Goal: Task Accomplishment & Management: Complete application form

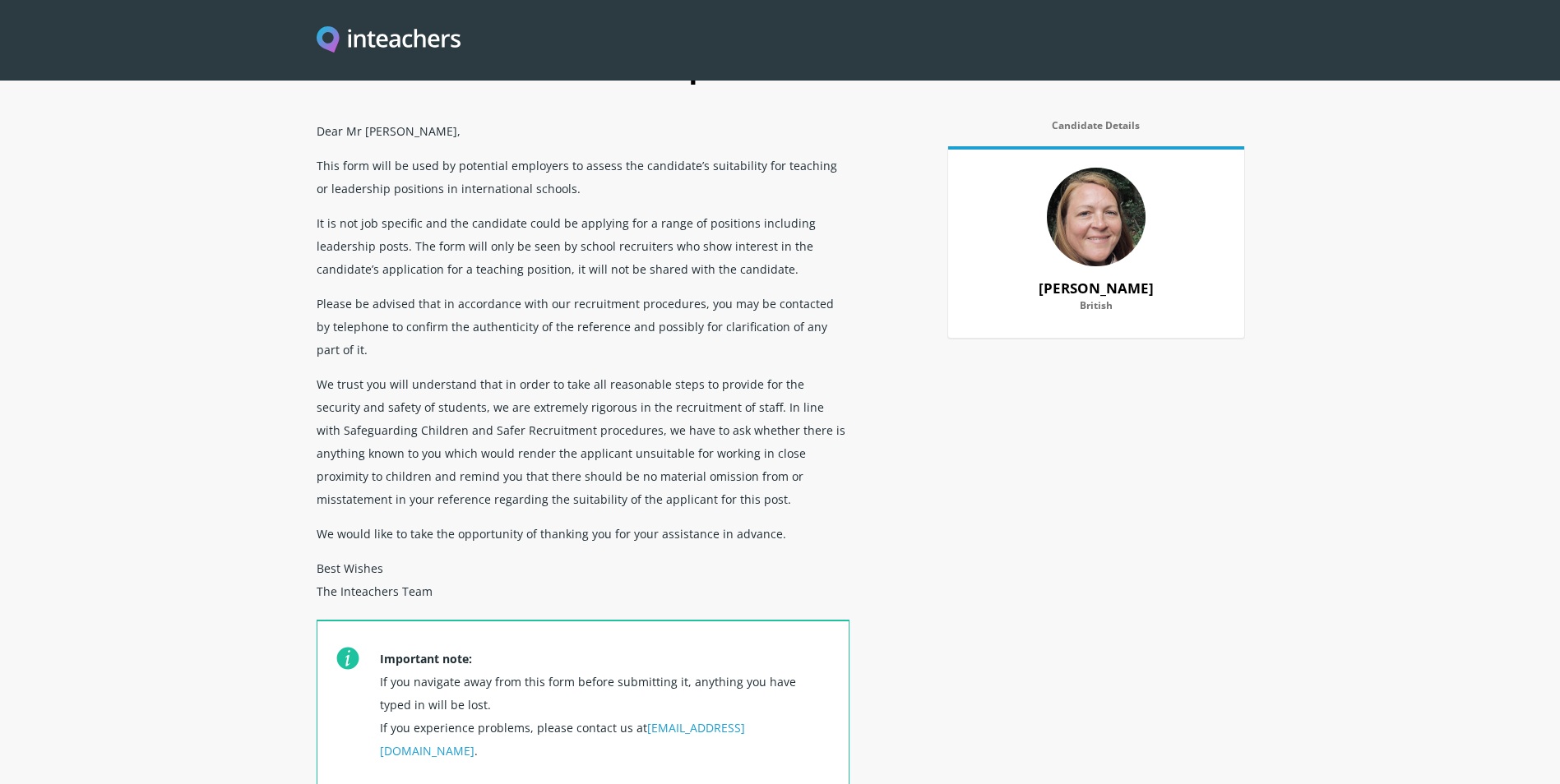
scroll to position [329, 0]
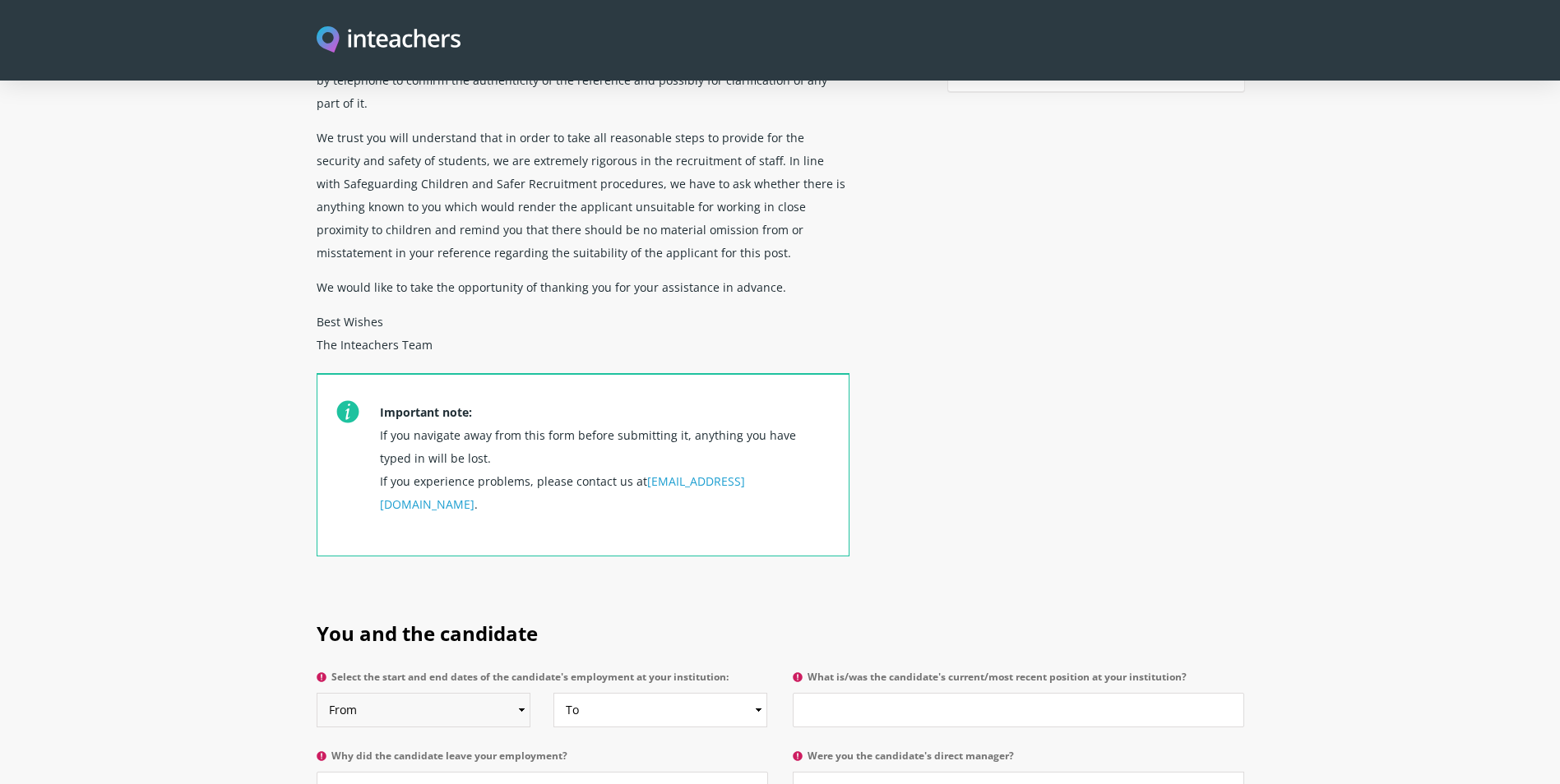
click at [513, 693] on select "From 2025 2024 2023 2022 2021 2020 2019 2018 2017 2016 2015 2014 2013 2012 2011…" at bounding box center [423, 710] width 214 height 34
select select "2024"
click at [316, 693] on select "From 2025 2024 2023 2022 2021 2020 2019 2018 2017 2016 2015 2014 2013 2012 2011…" at bounding box center [423, 710] width 214 height 34
click at [756, 693] on select "To Currently 2025 2024 2023 2022 2021 2020 2019 2018 2017 2016 2015 2014 2013 2…" at bounding box center [660, 710] width 214 height 34
select select "2025"
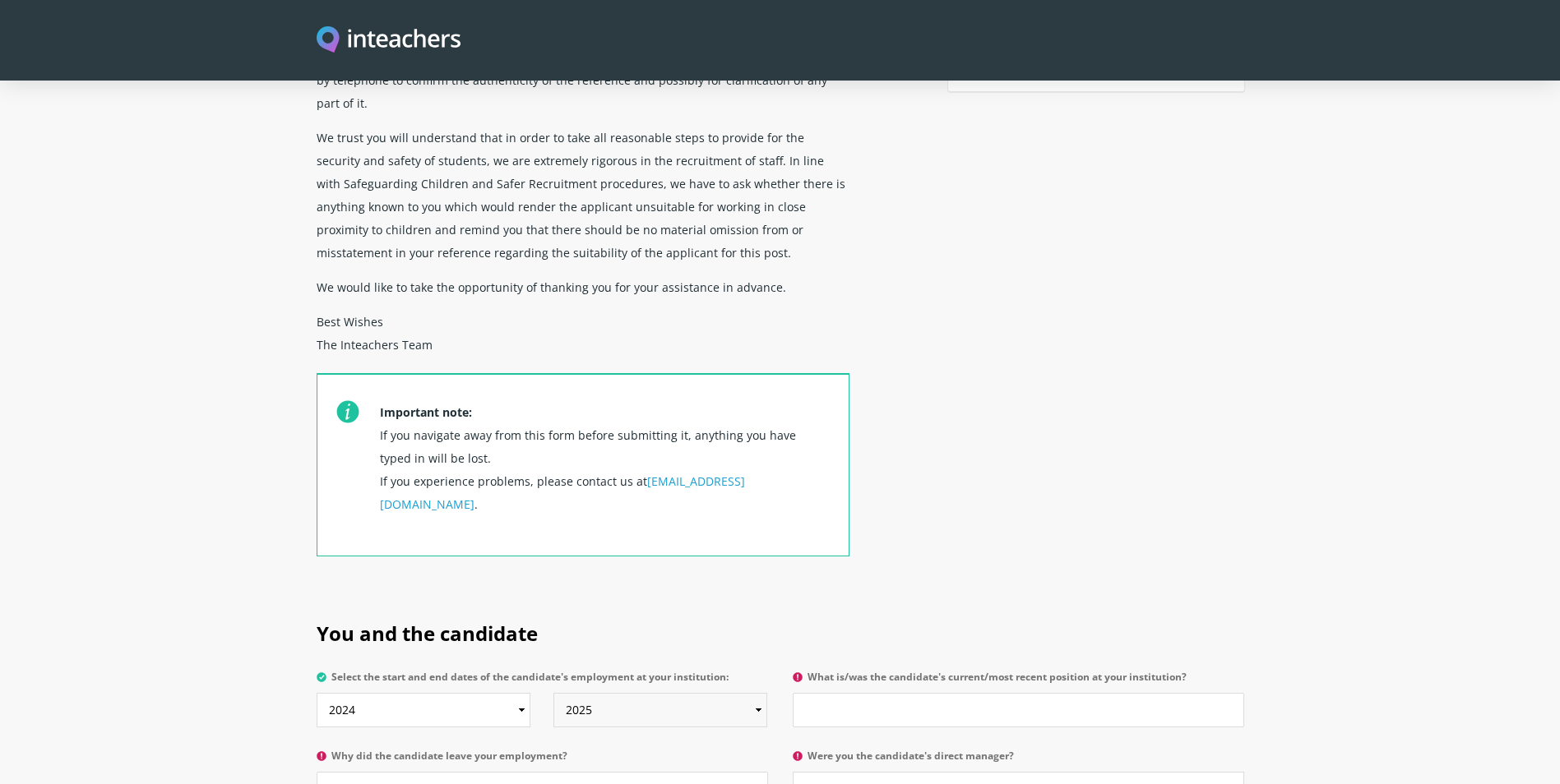
click at [553, 693] on select "To Currently 2025 2024 2023 2022 2021 2020 2019 2018 2017 2016 2015 2014 2013 2…" at bounding box center [660, 710] width 214 height 34
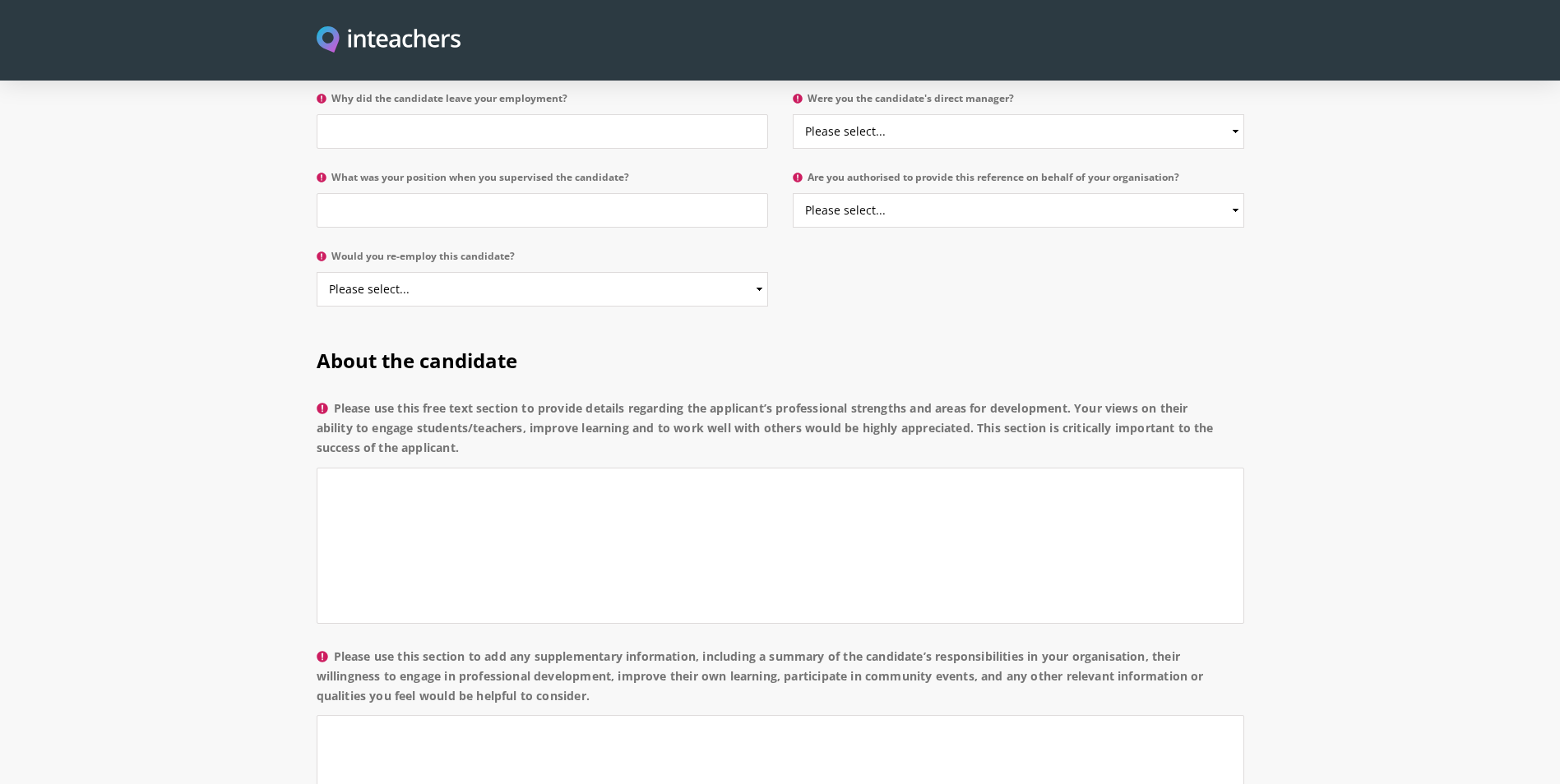
scroll to position [493, 0]
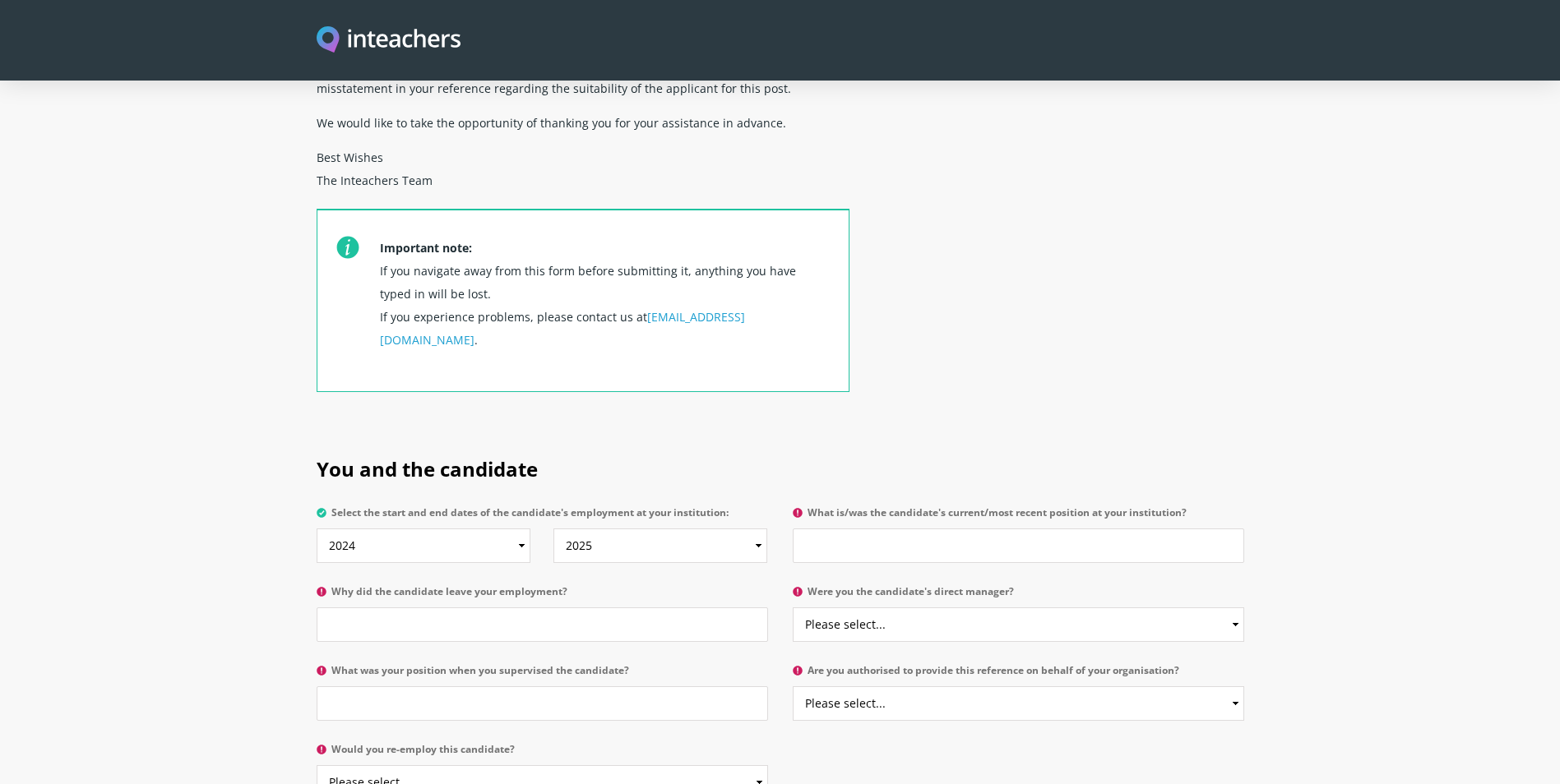
click at [1146, 300] on div "Confidential reference request Dear Mr [PERSON_NAME], This form will be used by…" at bounding box center [780, 26] width 947 height 809
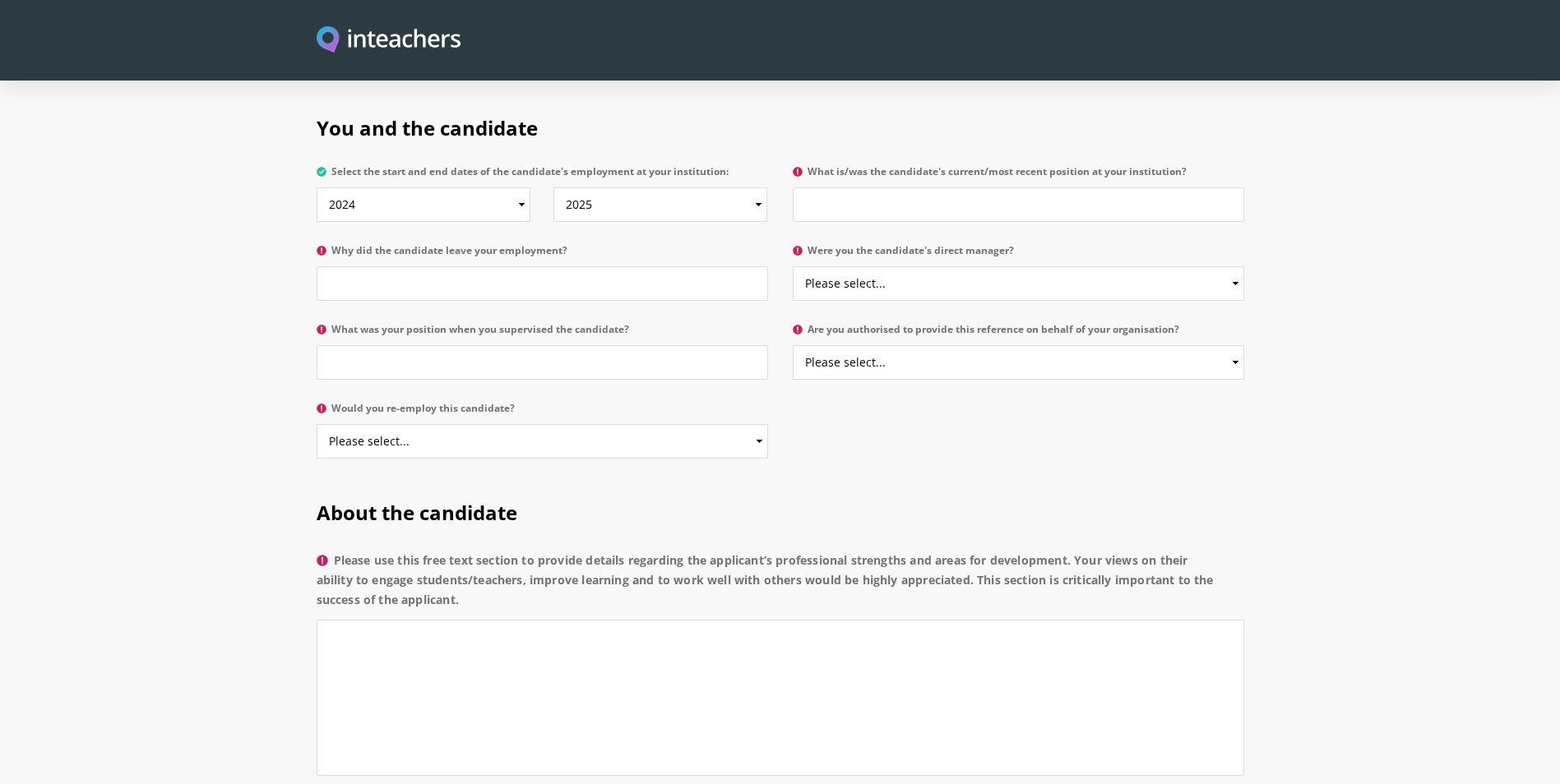
scroll to position [587, 0]
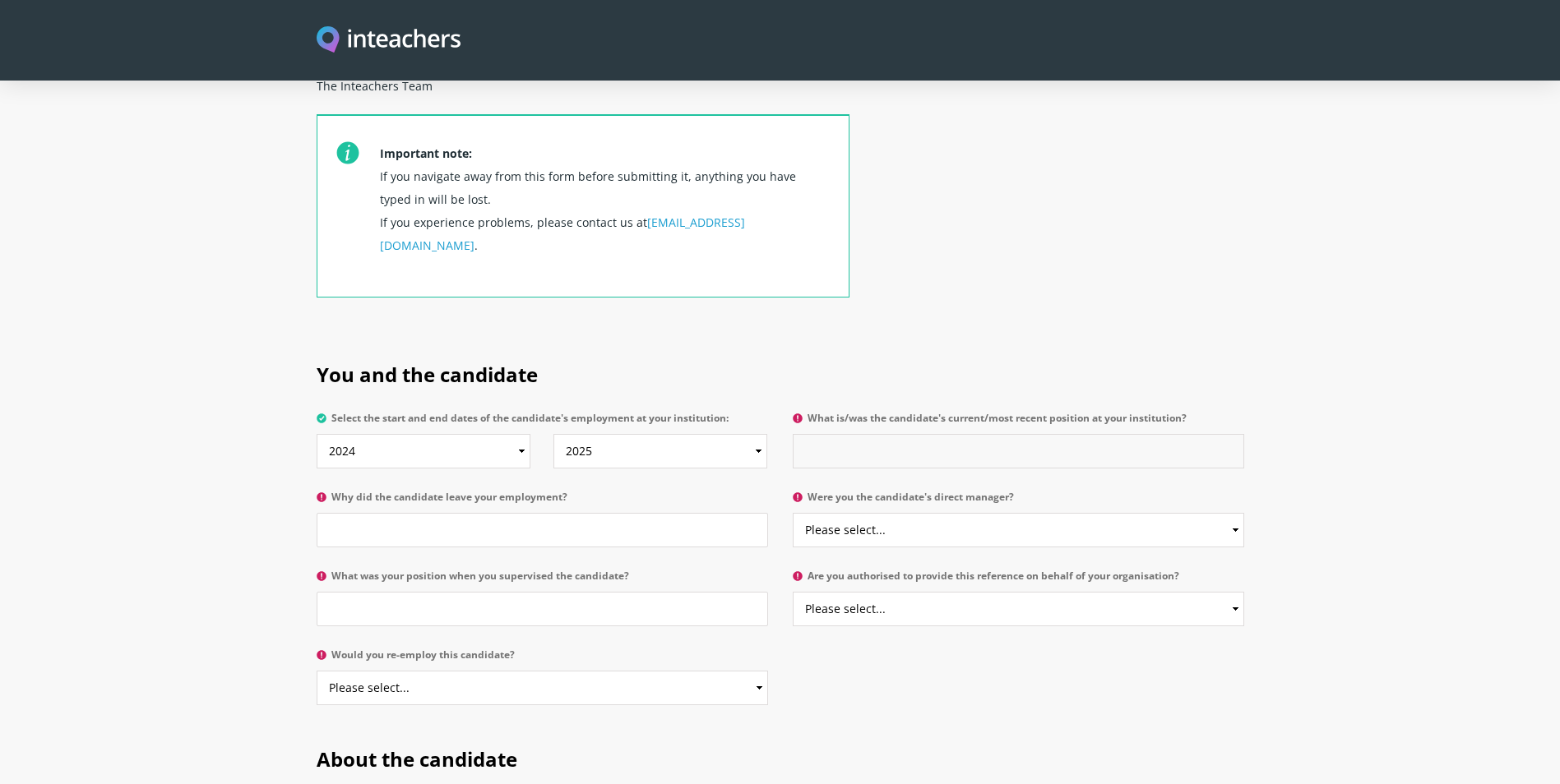
click at [863, 434] on input "What is/was the candidate's current/most recent position at your institution?" at bounding box center [1017, 450] width 451 height 34
type input "Forest School Lead"
click at [546, 513] on input "Why did the candidate leave your employment?" at bounding box center [542, 530] width 451 height 34
type input "Overseas travel"
click at [1138, 513] on select "Please select... Yes No" at bounding box center [1017, 530] width 451 height 34
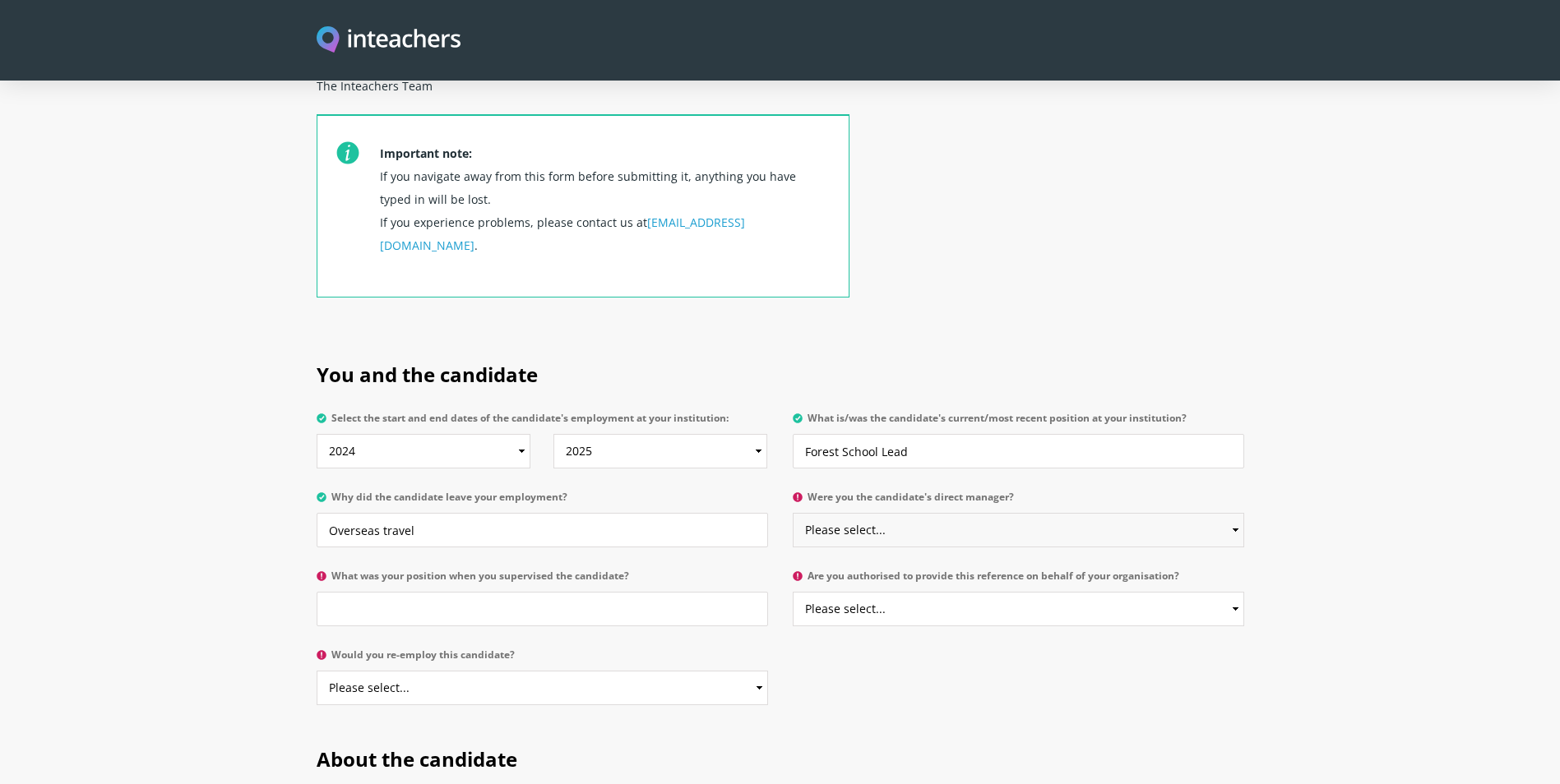
select select "No"
click at [792, 513] on select "Please select... Yes No" at bounding box center [1017, 530] width 451 height 34
click at [495, 592] on input "What was your position when you supervised the candidate?" at bounding box center [542, 609] width 451 height 34
type input "Head"
click at [967, 592] on select "Please select... Yes No" at bounding box center [1017, 609] width 451 height 34
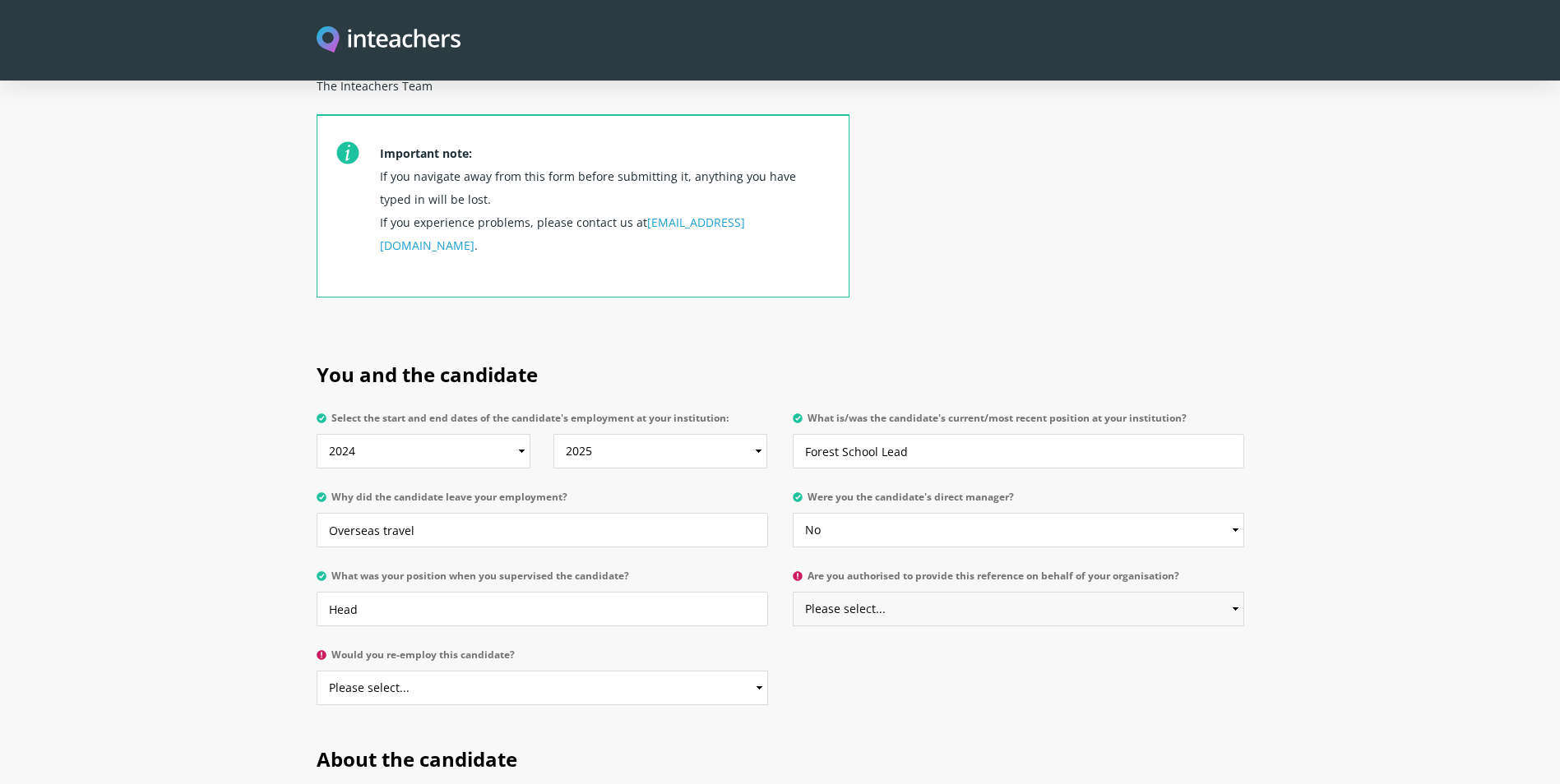
select select "Yes"
click at [792, 592] on select "Please select... Yes No" at bounding box center [1017, 609] width 451 height 34
click at [500, 670] on select "Please select... Yes No" at bounding box center [542, 687] width 451 height 34
select select "Yes"
click at [316, 670] on select "Please select... Yes No" at bounding box center [542, 687] width 451 height 34
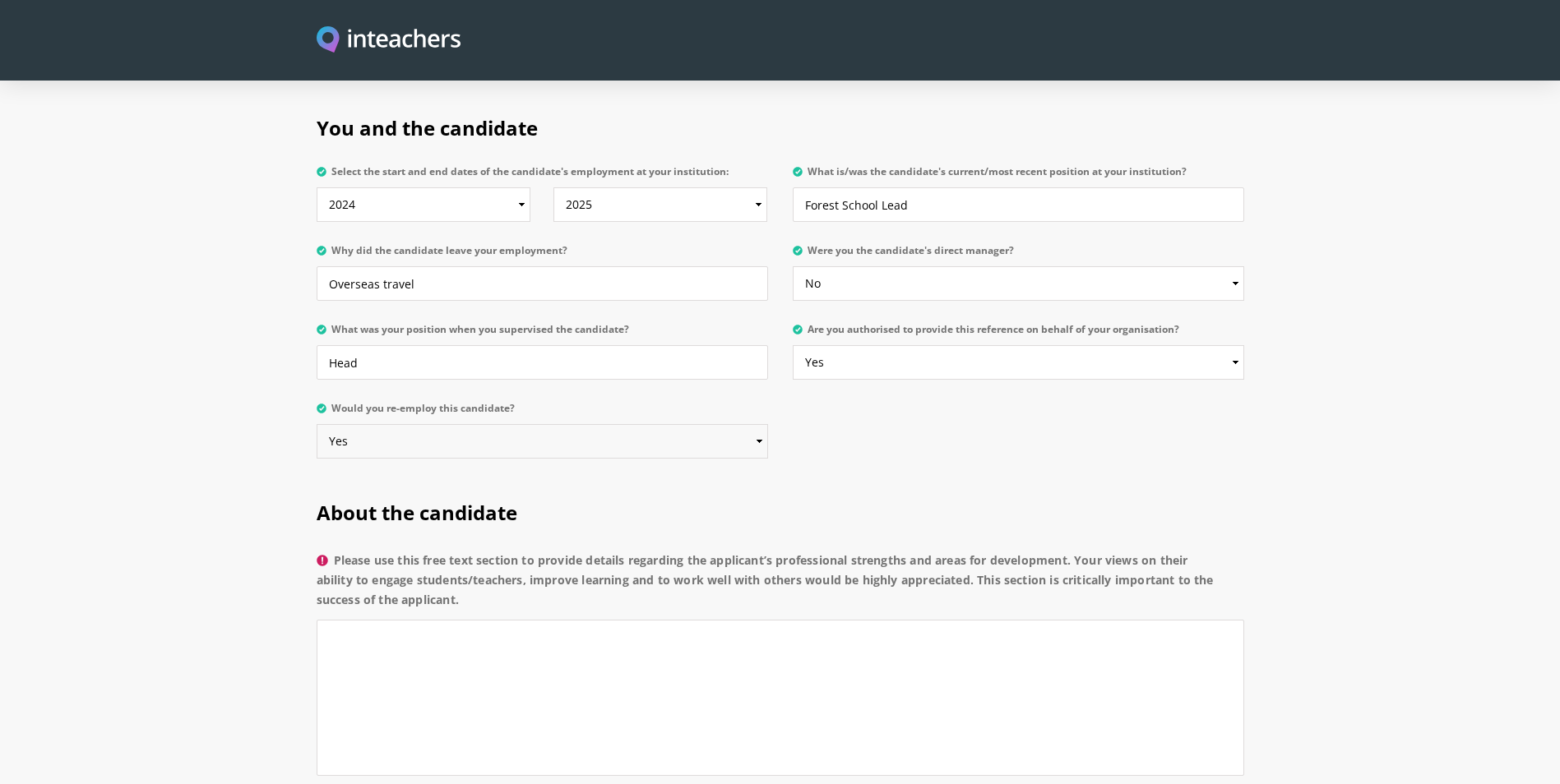
scroll to position [998, 0]
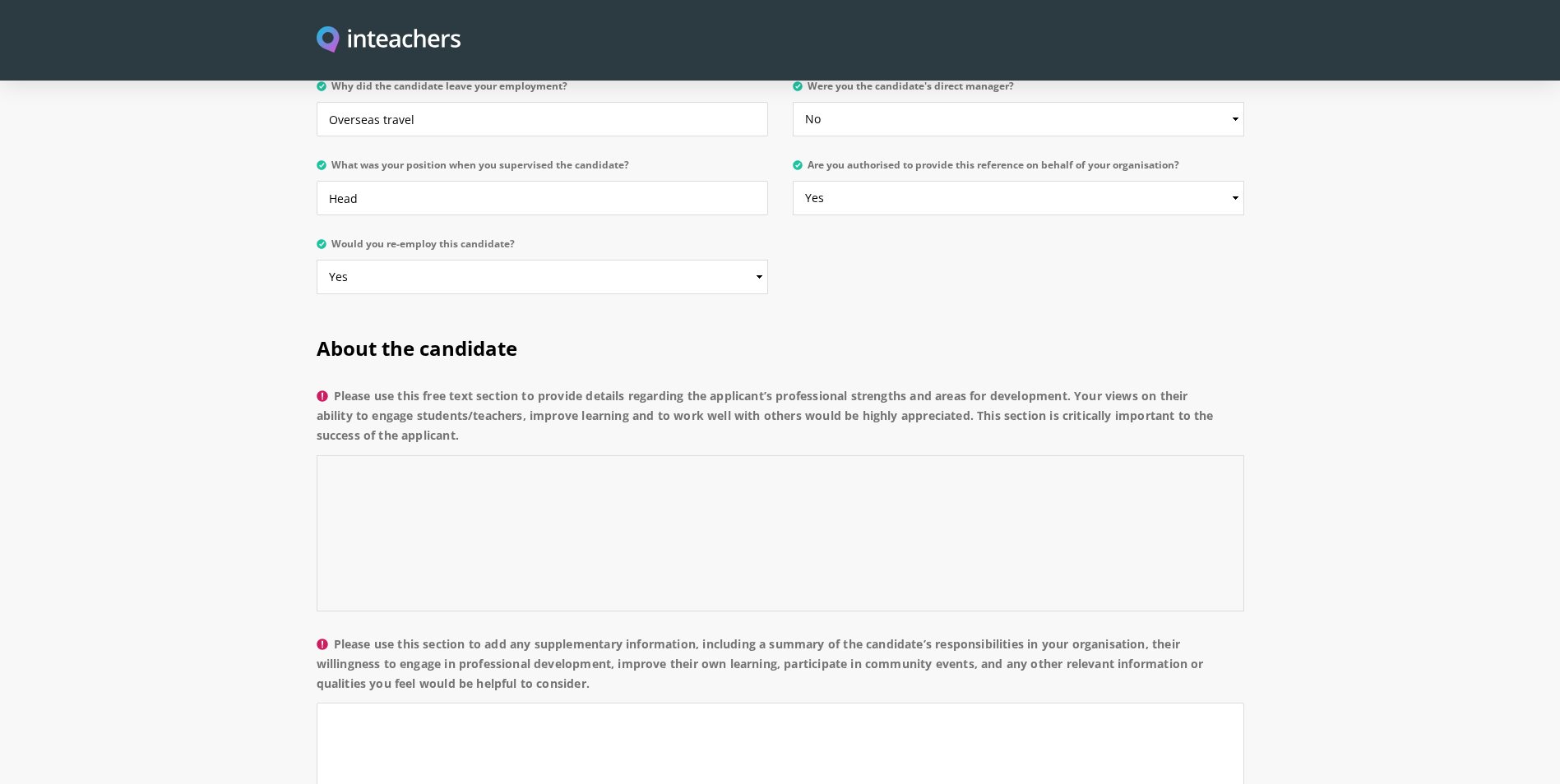
click at [409, 455] on textarea "Please use this free text section to provide details regarding the applicant’s …" at bounding box center [780, 533] width 927 height 157
drag, startPoint x: 704, startPoint y: 438, endPoint x: 334, endPoint y: 457, distance: 370.5
click at [318, 470] on textarea "An excellent candidate. Very experiences, warm and knowledgable." at bounding box center [780, 533] width 927 height 157
paste textarea "I am pleased to provide a strong reference for [Teacher's Name], who has worked…"
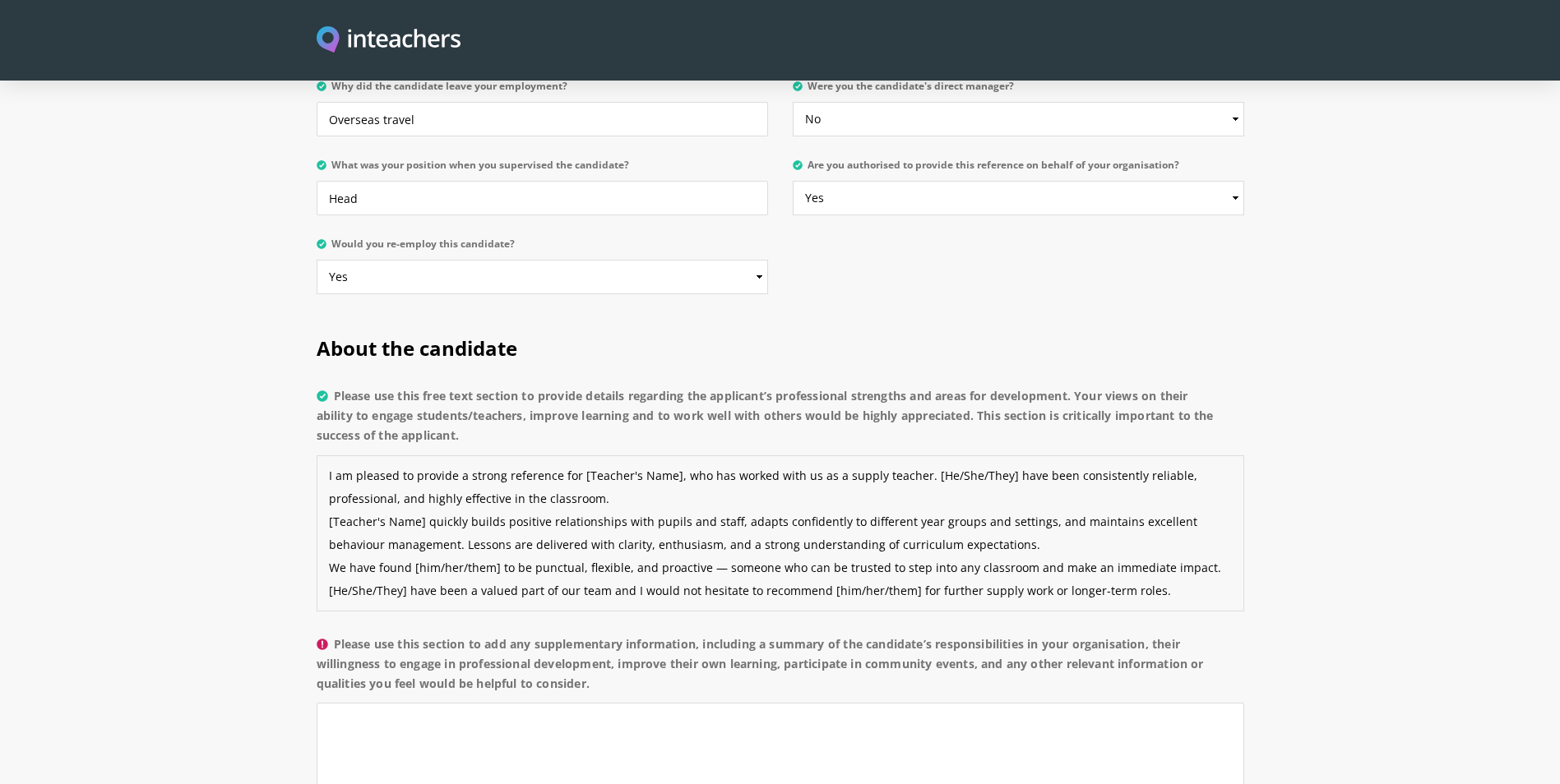
click at [578, 455] on textarea "I am pleased to provide a strong reference for [Teacher's Name], who has worked…" at bounding box center [780, 533] width 927 height 157
click at [326, 455] on textarea "I am pleased to provide a strong reference for [Teacher's Name], who has worked…" at bounding box center [780, 533] width 927 height 157
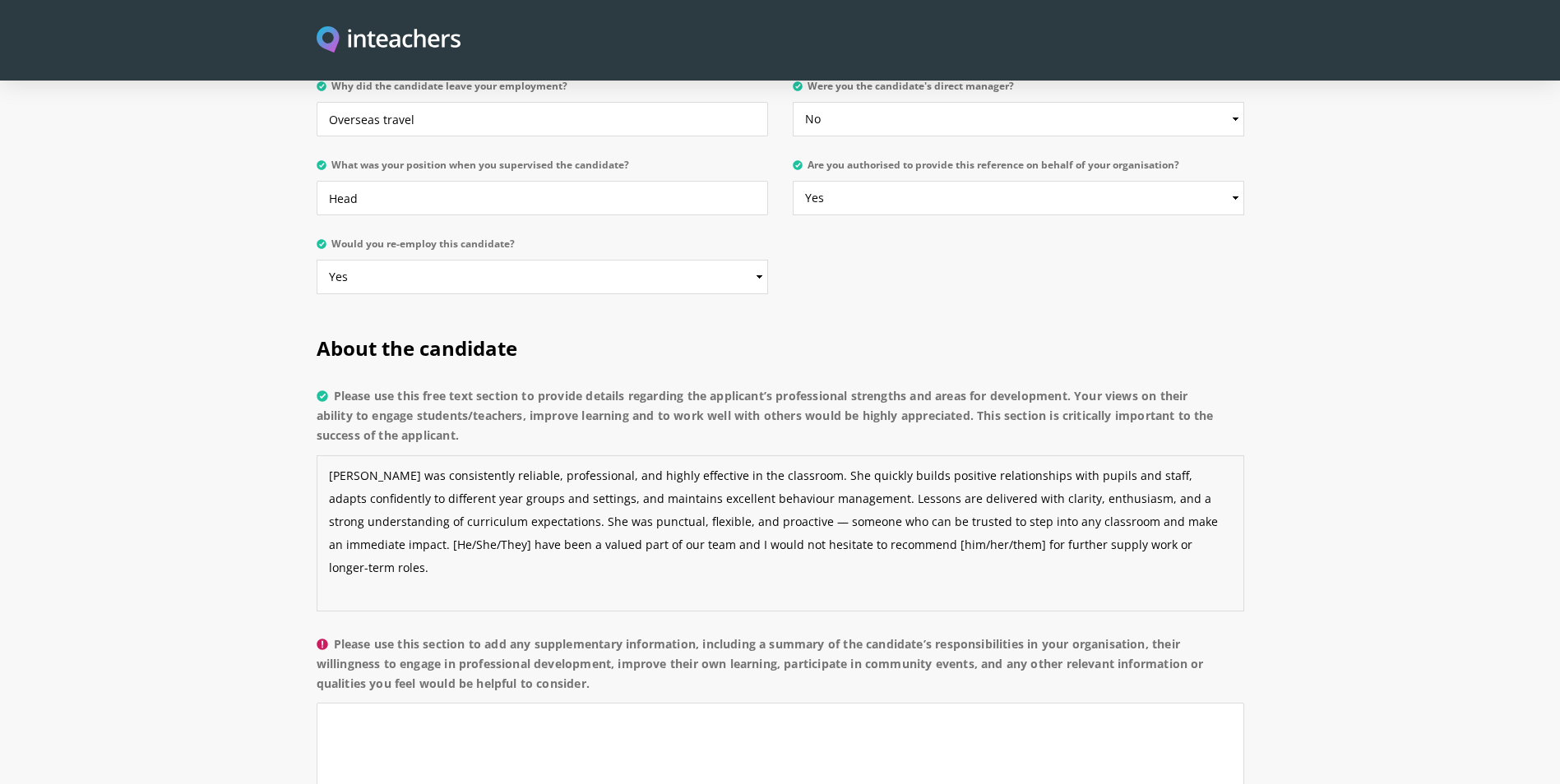
click at [327, 501] on textarea "[PERSON_NAME] was consistently reliable, professional, and highly effective in …" at bounding box center [780, 533] width 927 height 157
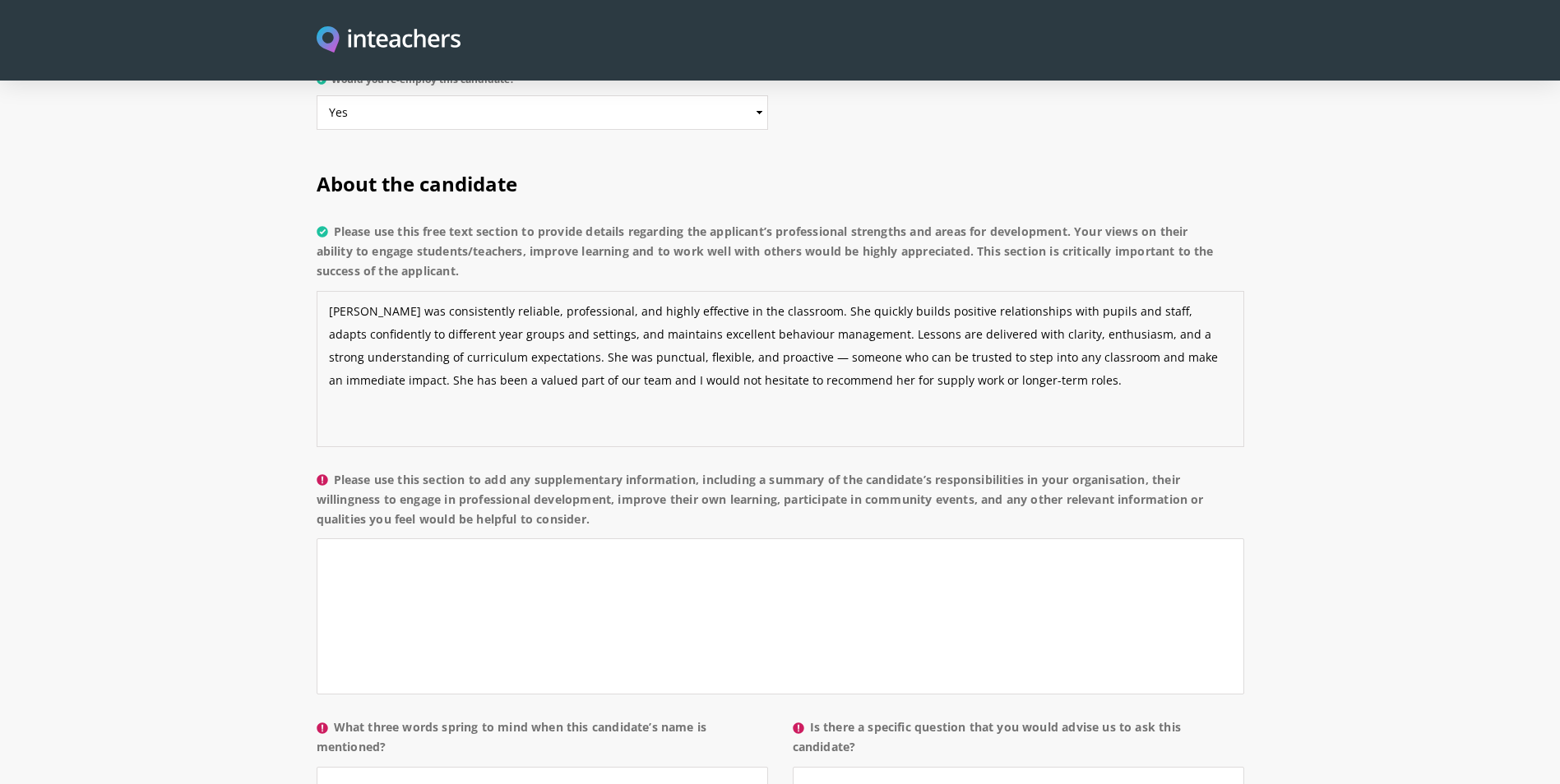
scroll to position [1245, 0]
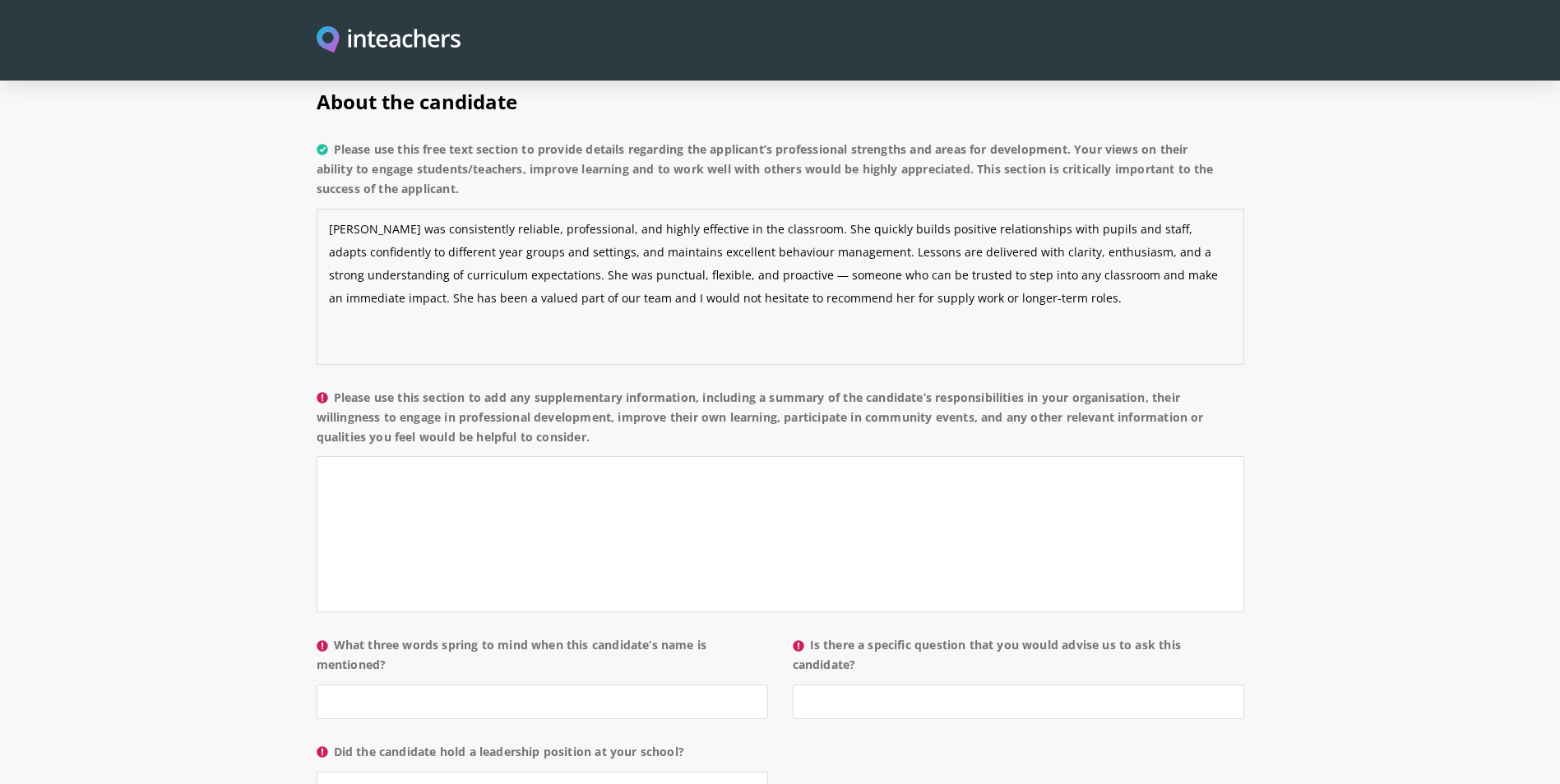
type textarea "[PERSON_NAME] was consistently reliable, professional, and highly effective in …"
click at [419, 456] on textarea "Please use this section to add any supplementary information, including a summa…" at bounding box center [780, 534] width 927 height 157
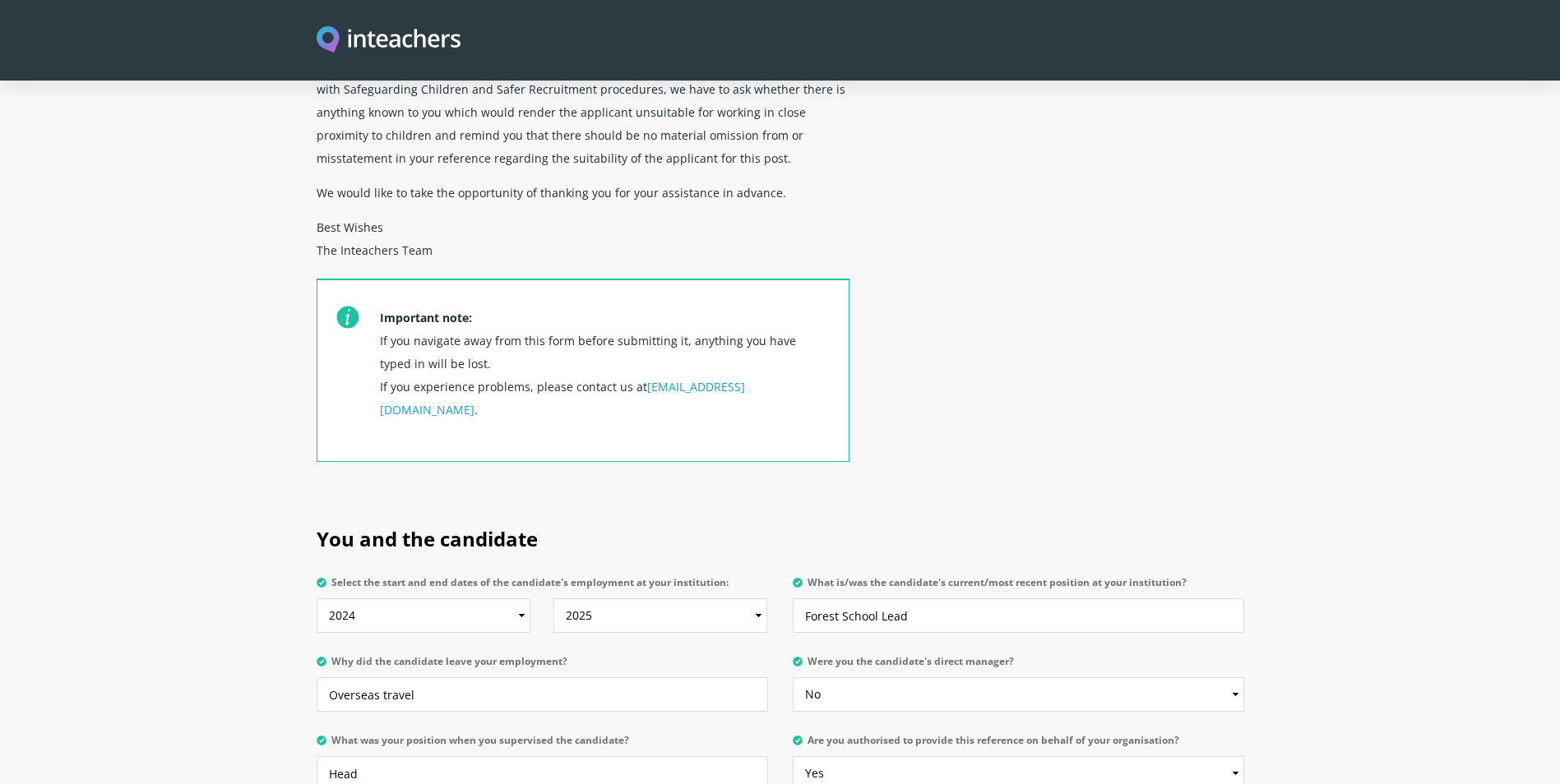
scroll to position [587, 0]
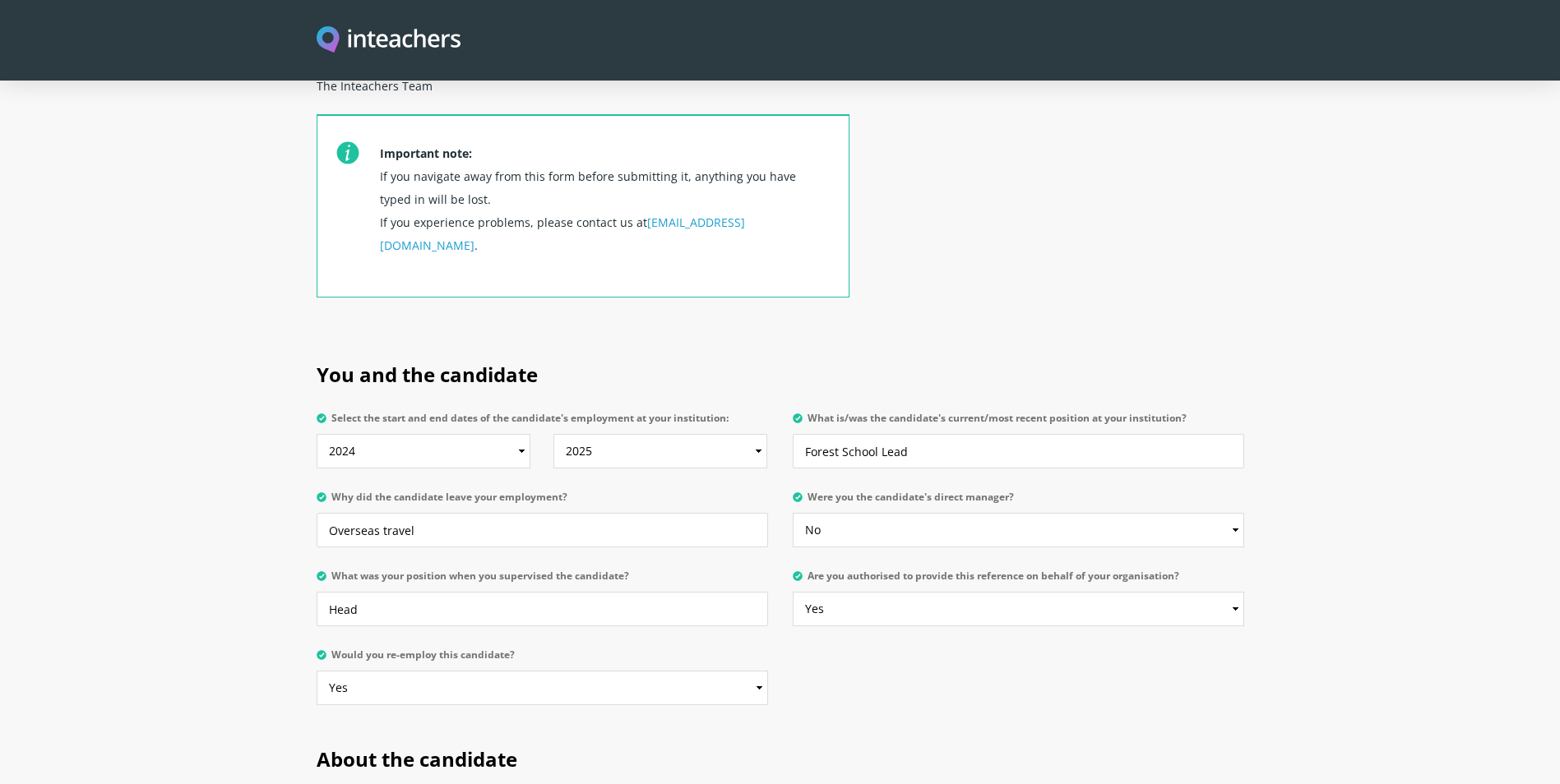
type textarea "Always willing to go the extra mile and a really warm and caring person."
click at [518, 434] on select "From 2025 2024 2023 2022 2021 2020 2019 2018 2017 2016 2015 2014 2013 2012 2011…" at bounding box center [423, 450] width 214 height 34
select select "2021"
click at [316, 434] on select "From 2025 2024 2023 2022 2021 2020 2019 2018 2017 2016 2015 2014 2013 2012 2011…" at bounding box center [423, 450] width 214 height 34
click at [988, 669] on div "You and the candidate Select the start and end dates of the candidate's employm…" at bounding box center [780, 529] width 947 height 385
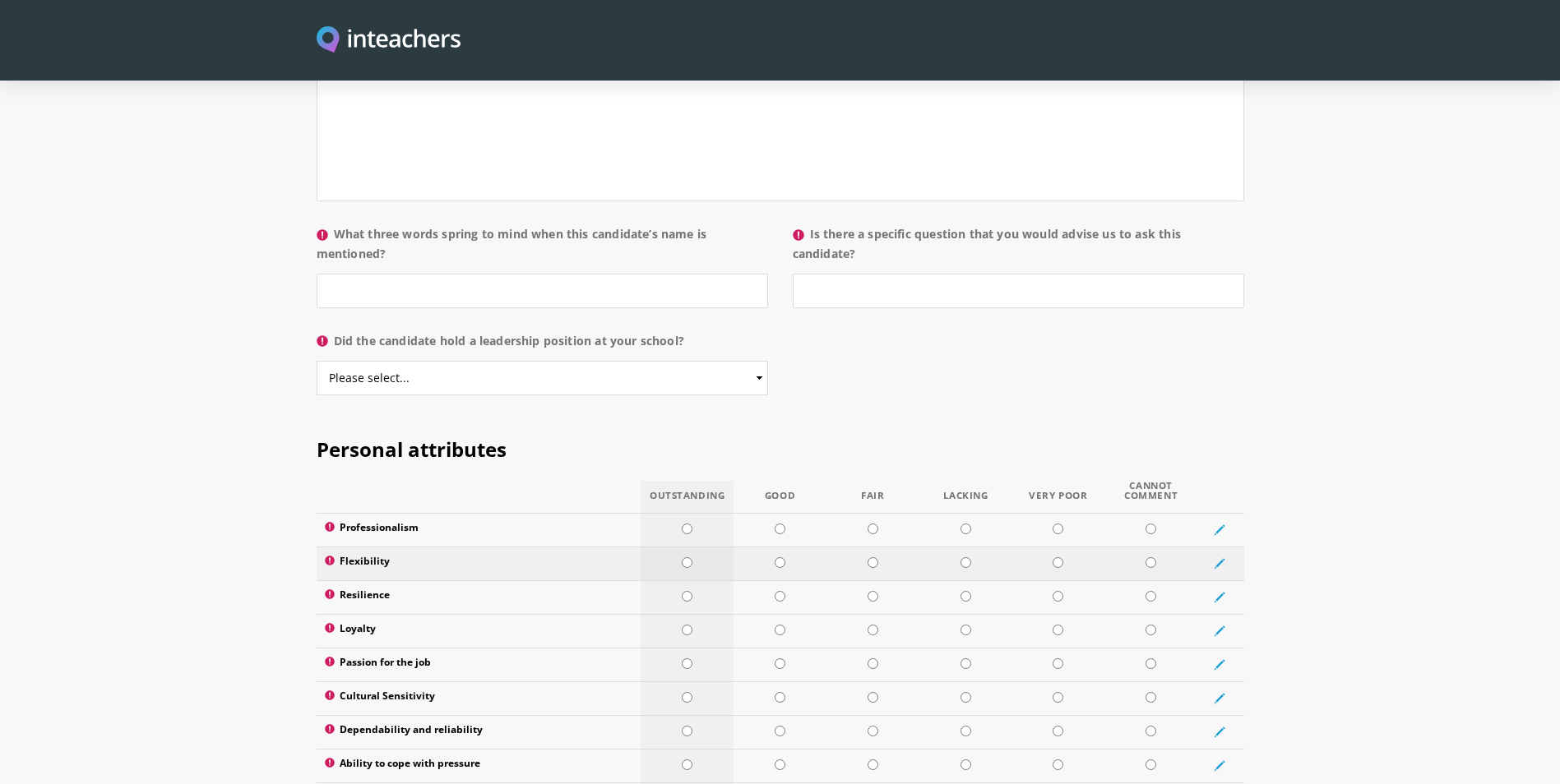
scroll to position [1327, 0]
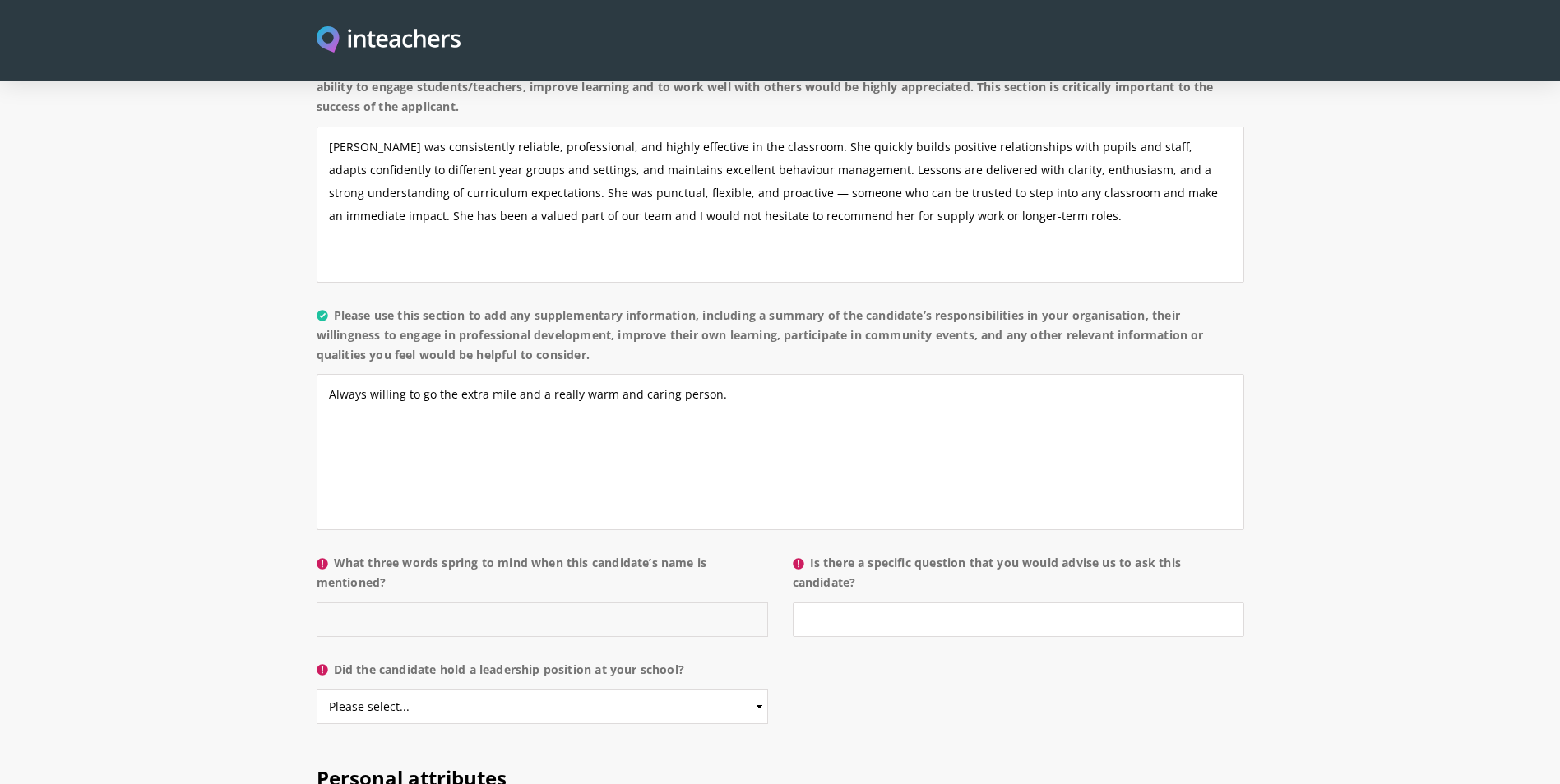
click at [505, 602] on input "What three words spring to mind when this candidate’s name is mentioned?" at bounding box center [542, 619] width 451 height 34
type input "Warm, Happy and Fun"
click at [930, 602] on input "Is there a specific question that you would advise us to ask this candidate?" at bounding box center [1017, 619] width 451 height 34
type input "No"
click at [661, 689] on select "Please select... Yes No" at bounding box center [542, 706] width 451 height 34
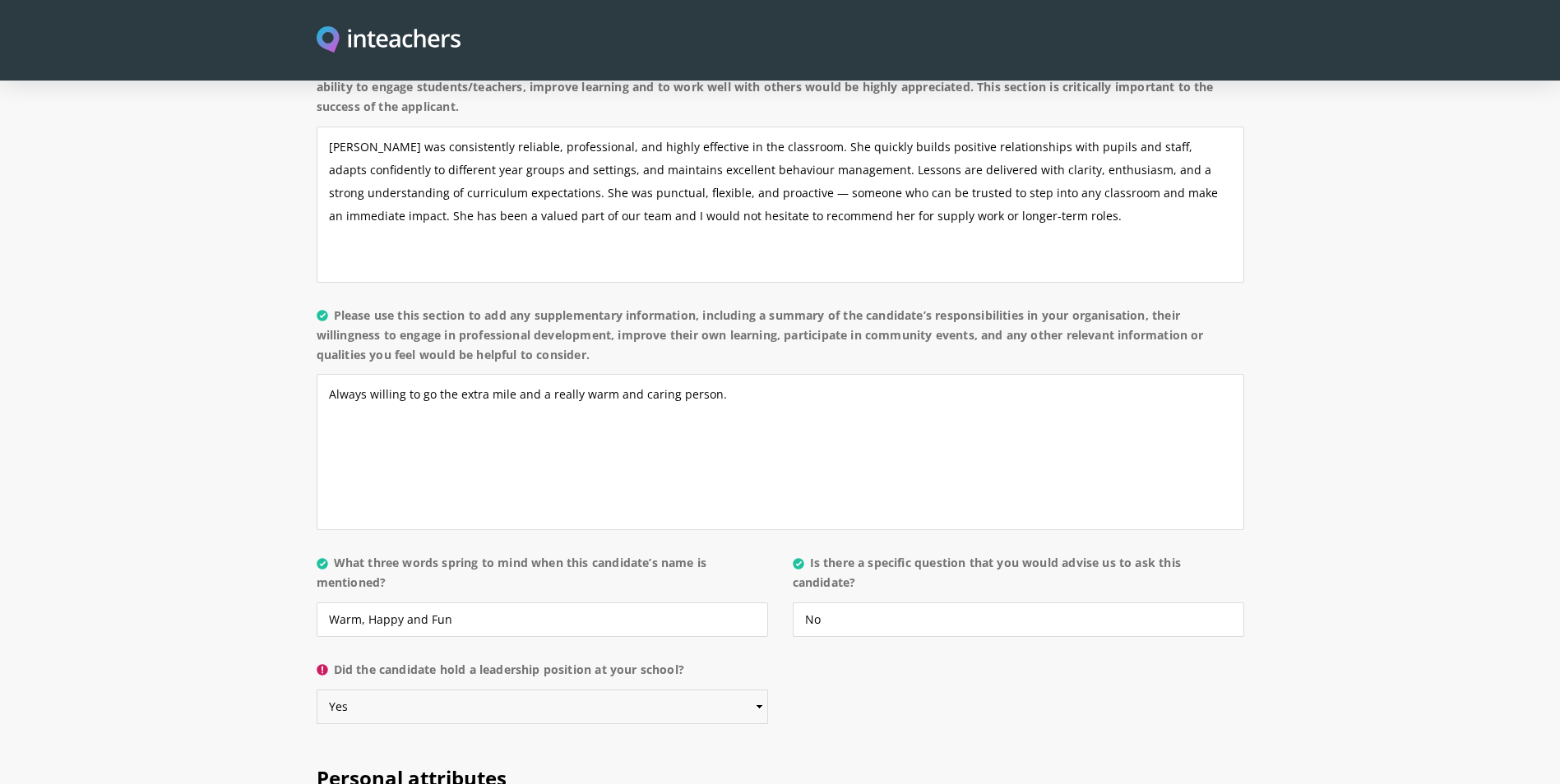
click at [316, 689] on select "Please select... Yes No" at bounding box center [542, 706] width 451 height 34
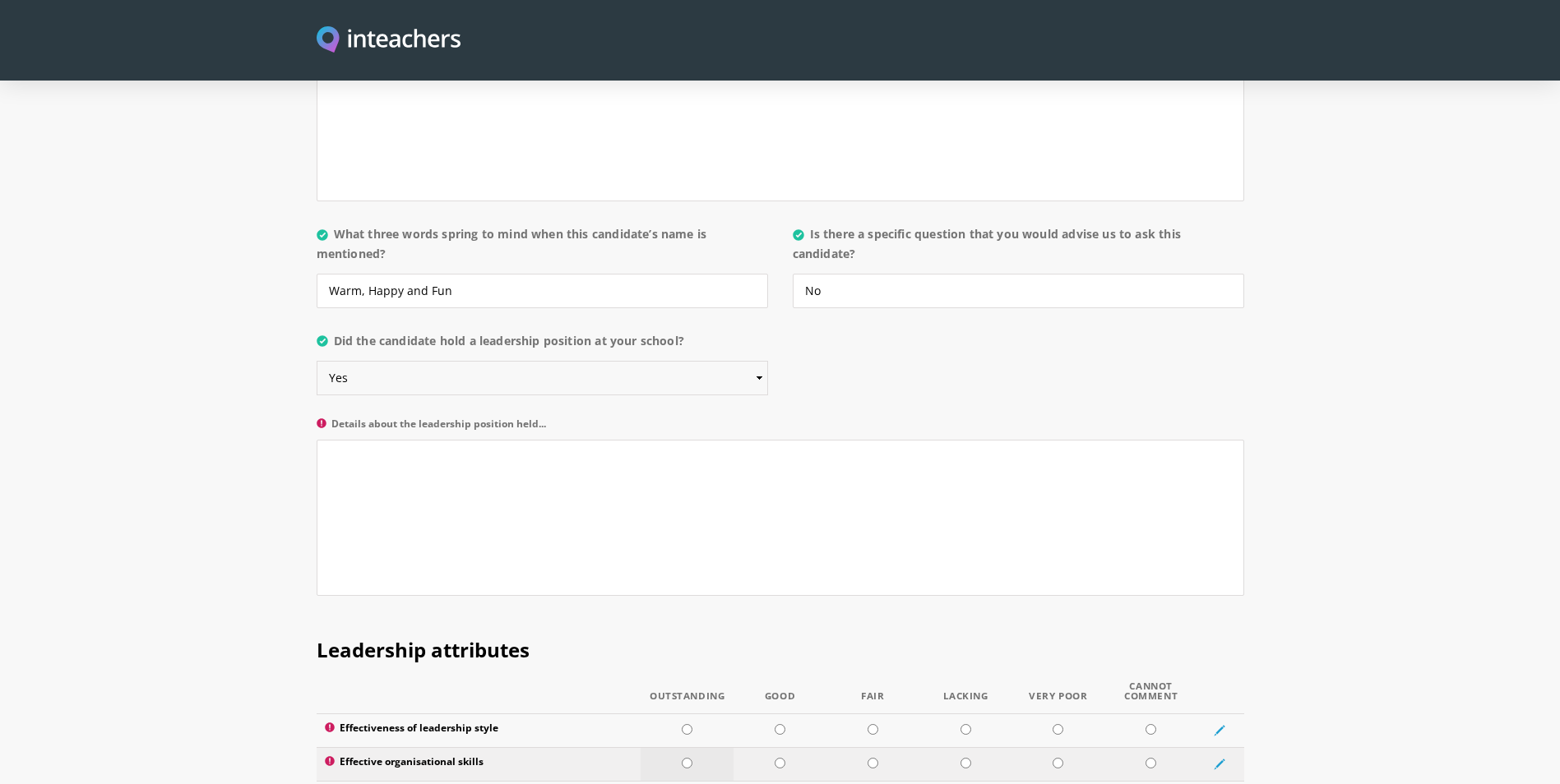
scroll to position [1738, 0]
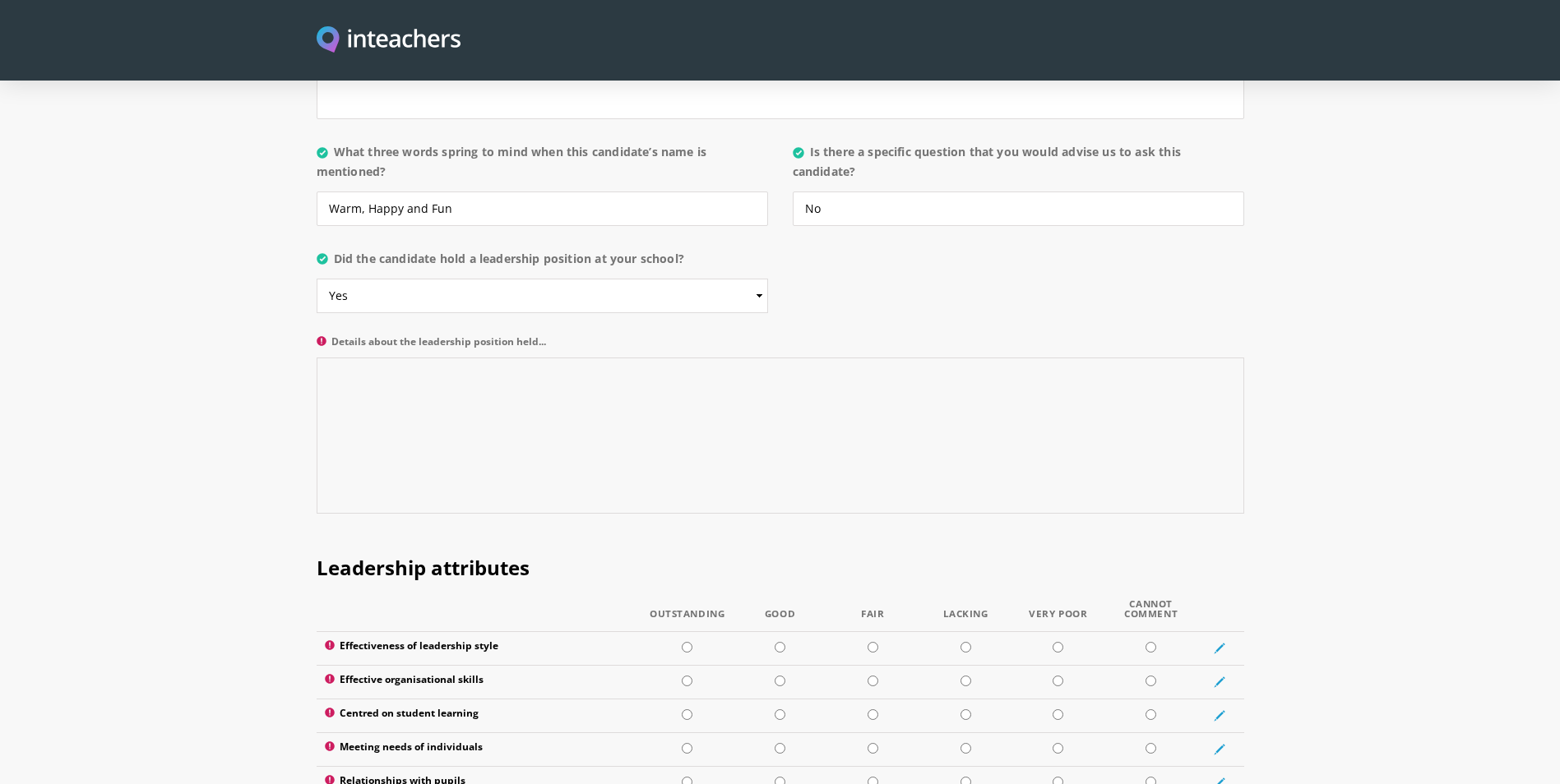
click at [376, 357] on textarea "Details about the leadership position held..." at bounding box center [780, 436] width 927 height 157
drag, startPoint x: 759, startPoint y: 246, endPoint x: 747, endPoint y: 258, distance: 17.0
click at [759, 279] on select "Please select... Yes No" at bounding box center [542, 296] width 451 height 34
select select "No"
click at [316, 279] on select "Please select... Yes No" at bounding box center [542, 296] width 451 height 34
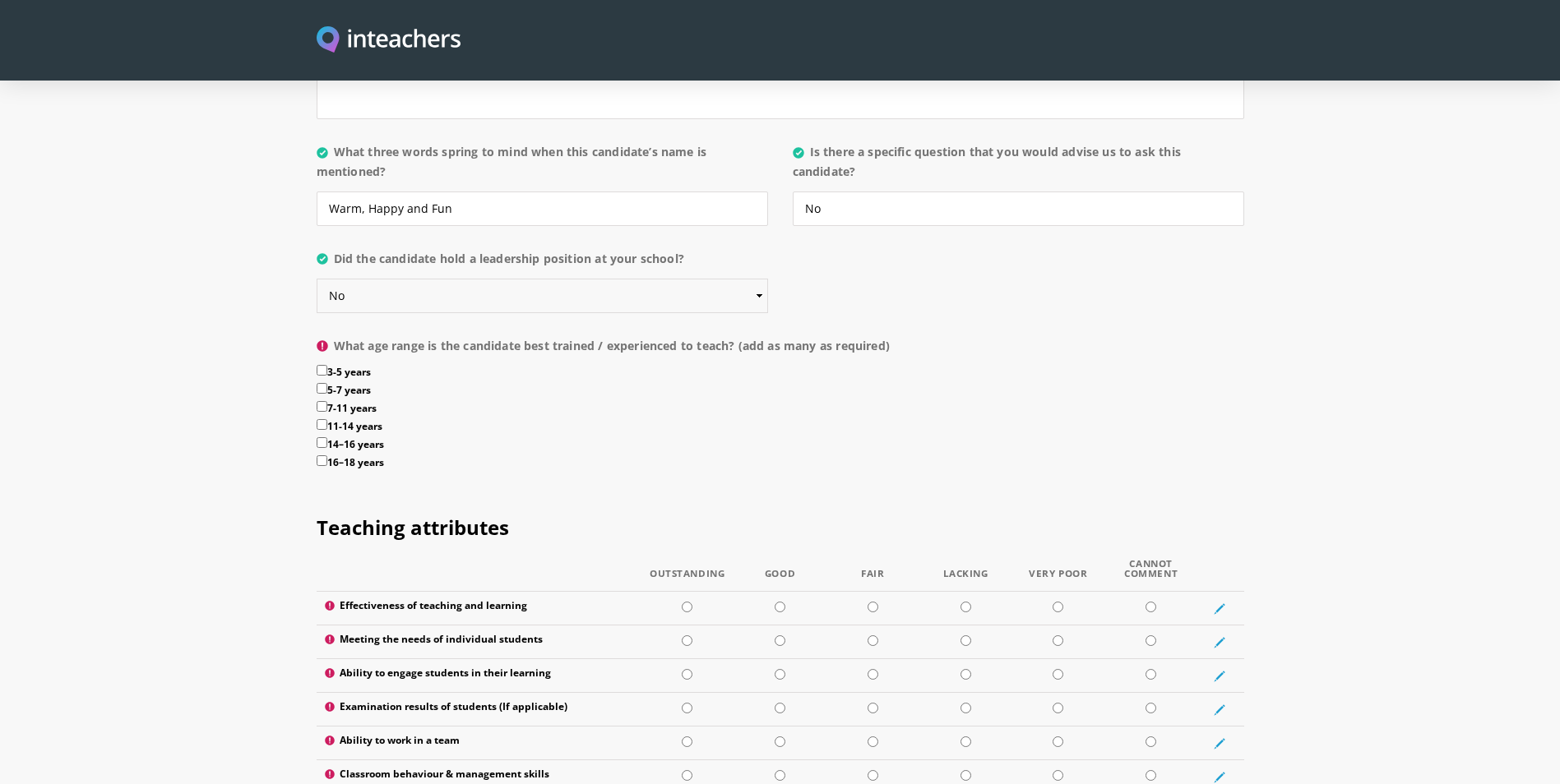
scroll to position [2067, 0]
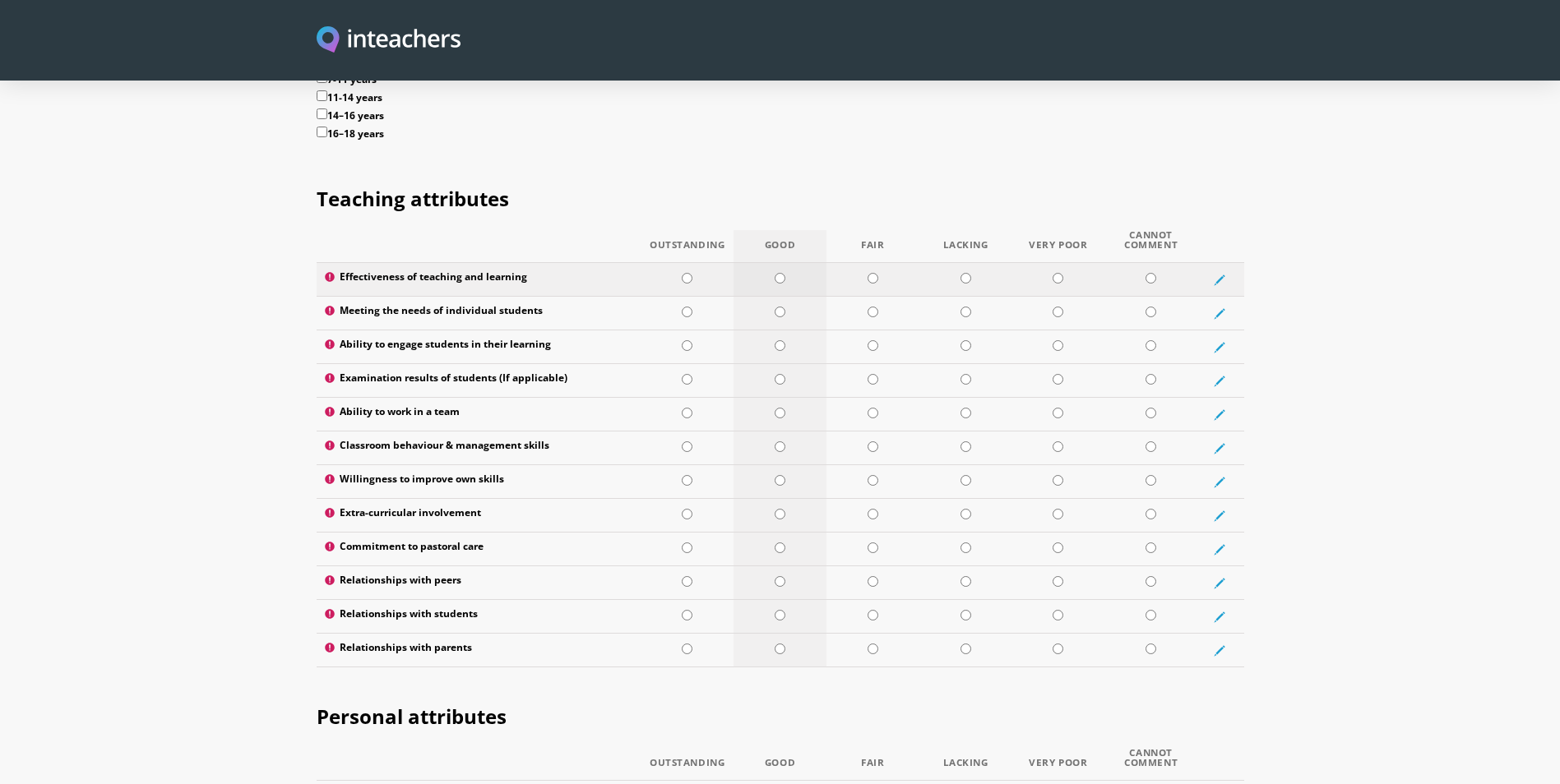
click at [784, 273] on input "radio" at bounding box center [780, 278] width 11 height 11
radio input "true"
click at [781, 297] on td at bounding box center [780, 313] width 93 height 33
radio input "true"
click at [780, 341] on input "radio" at bounding box center [780, 346] width 11 height 11
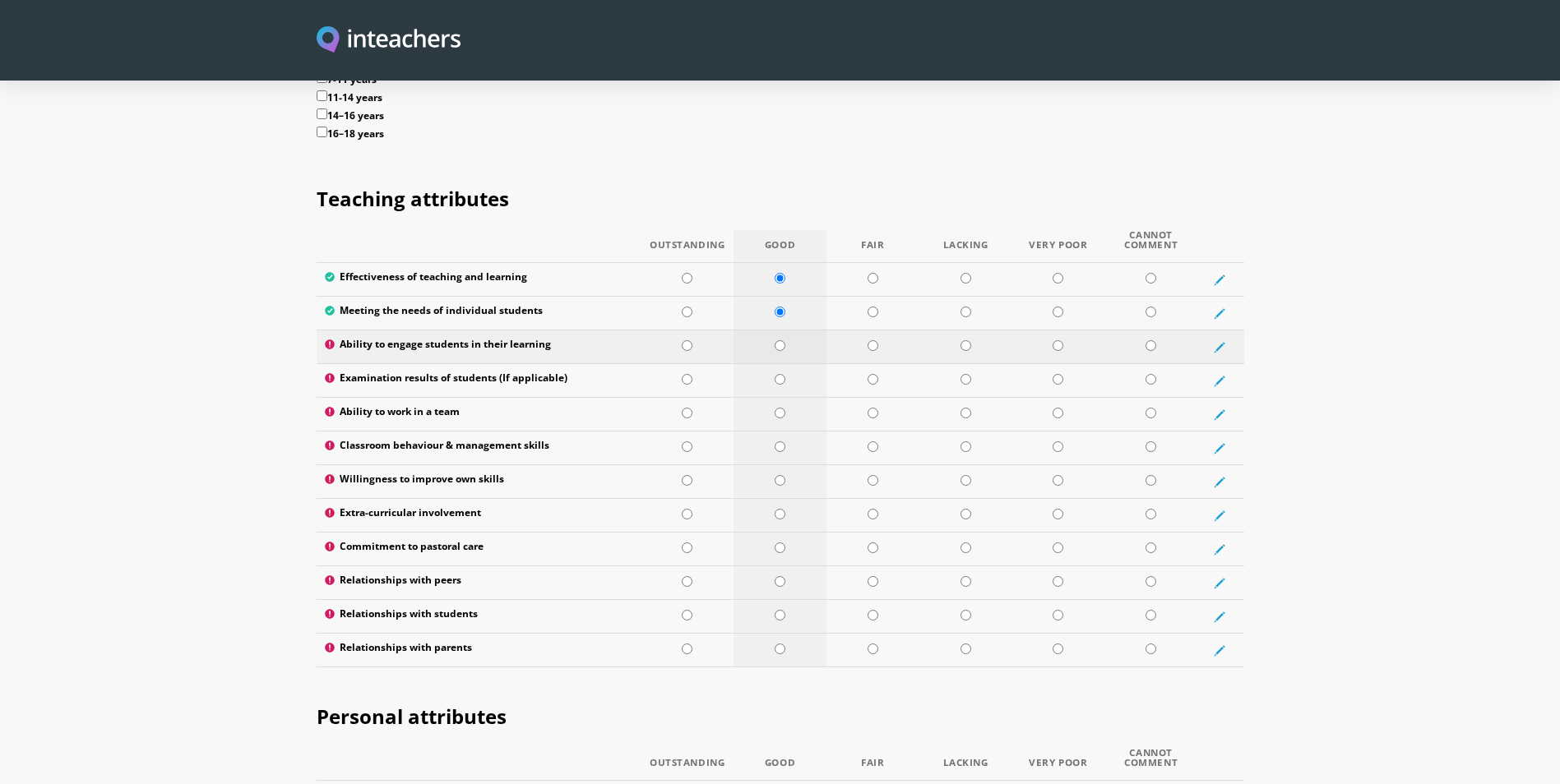
radio input "true"
click at [780, 374] on input "radio" at bounding box center [780, 379] width 11 height 11
radio input "true"
click at [784, 407] on input "radio" at bounding box center [780, 412] width 11 height 11
radio input "true"
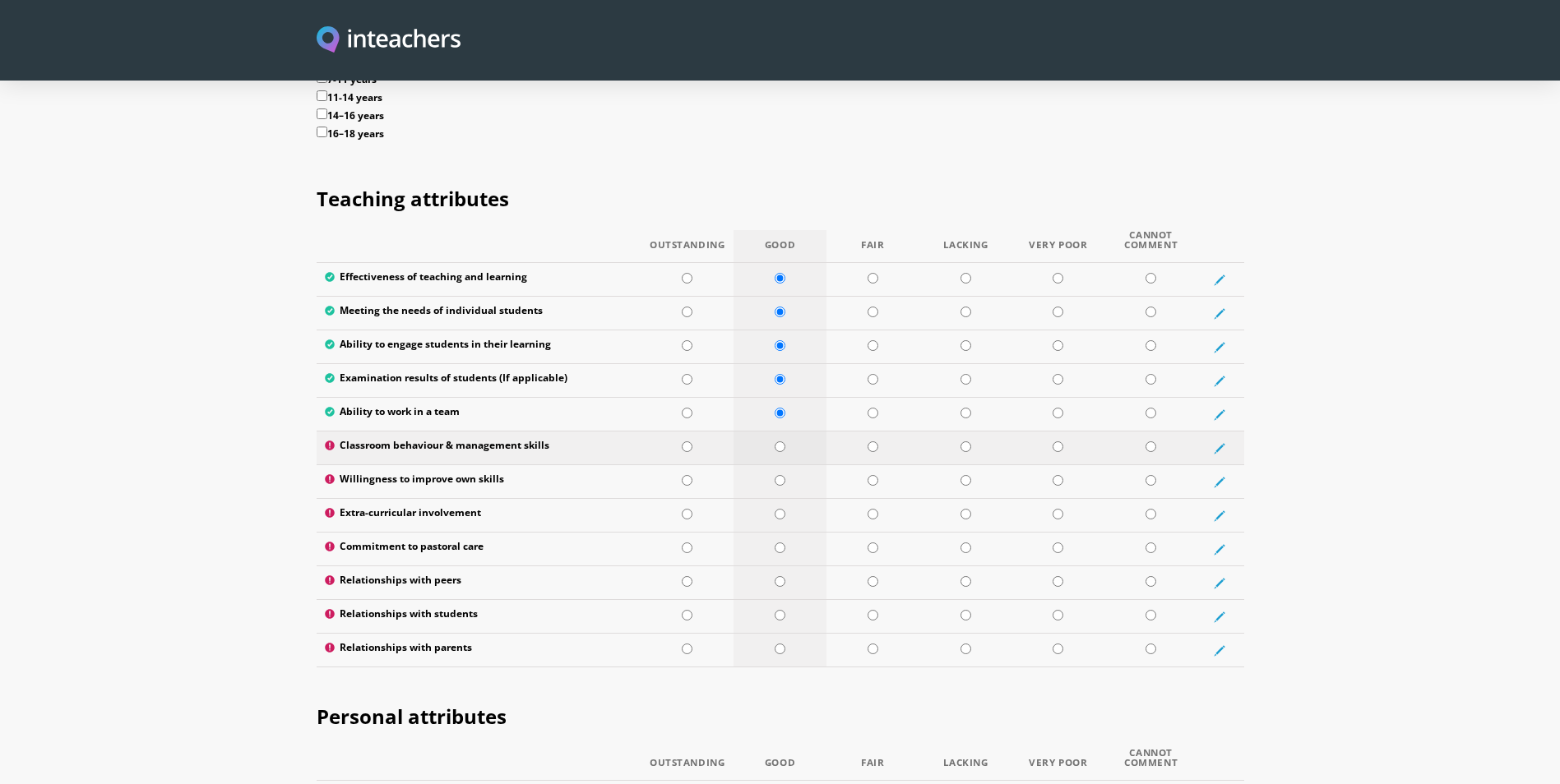
click at [782, 441] on input "radio" at bounding box center [780, 446] width 11 height 11
radio input "true"
click at [782, 465] on td at bounding box center [780, 482] width 93 height 33
radio input "true"
drag, startPoint x: 780, startPoint y: 468, endPoint x: 779, endPoint y: 491, distance: 23.0
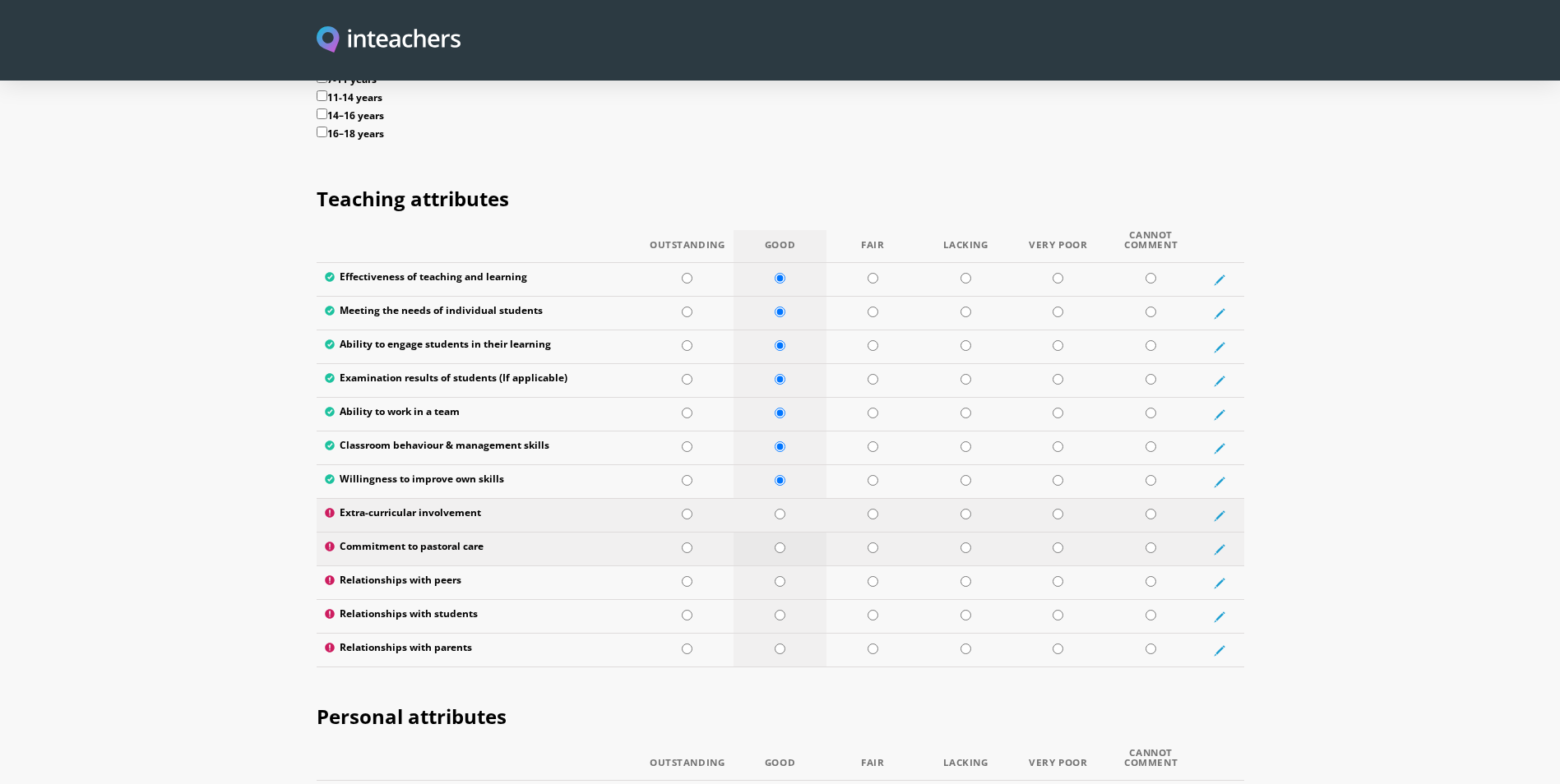
click at [780, 509] on input "radio" at bounding box center [780, 514] width 11 height 11
radio input "true"
click at [780, 542] on input "radio" at bounding box center [780, 547] width 11 height 11
radio input "true"
click at [780, 576] on input "radio" at bounding box center [780, 581] width 11 height 11
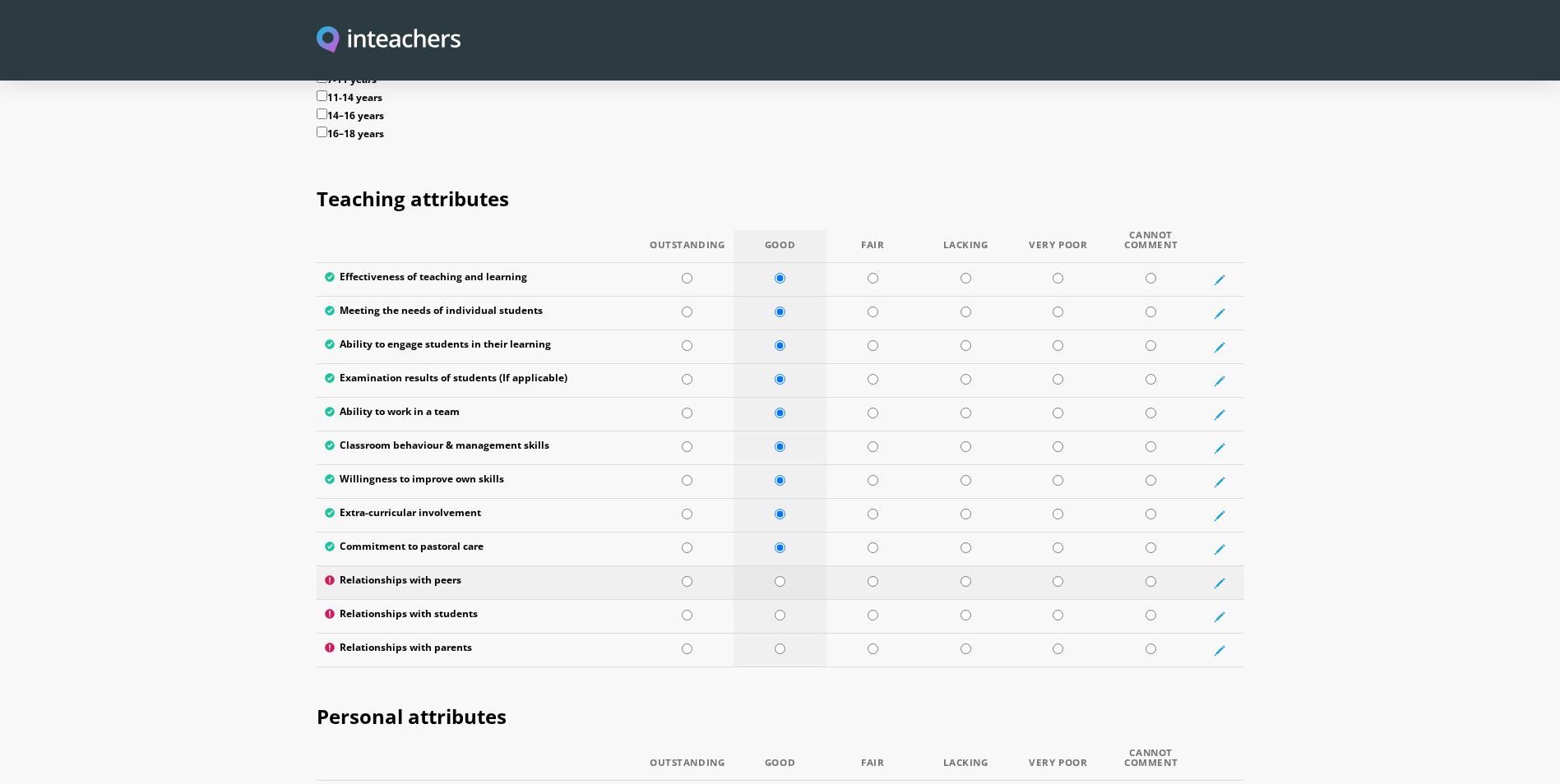
radio input "true"
click at [781, 610] on input "radio" at bounding box center [780, 615] width 11 height 11
radio input "true"
click at [780, 643] on input "radio" at bounding box center [780, 648] width 11 height 11
radio input "true"
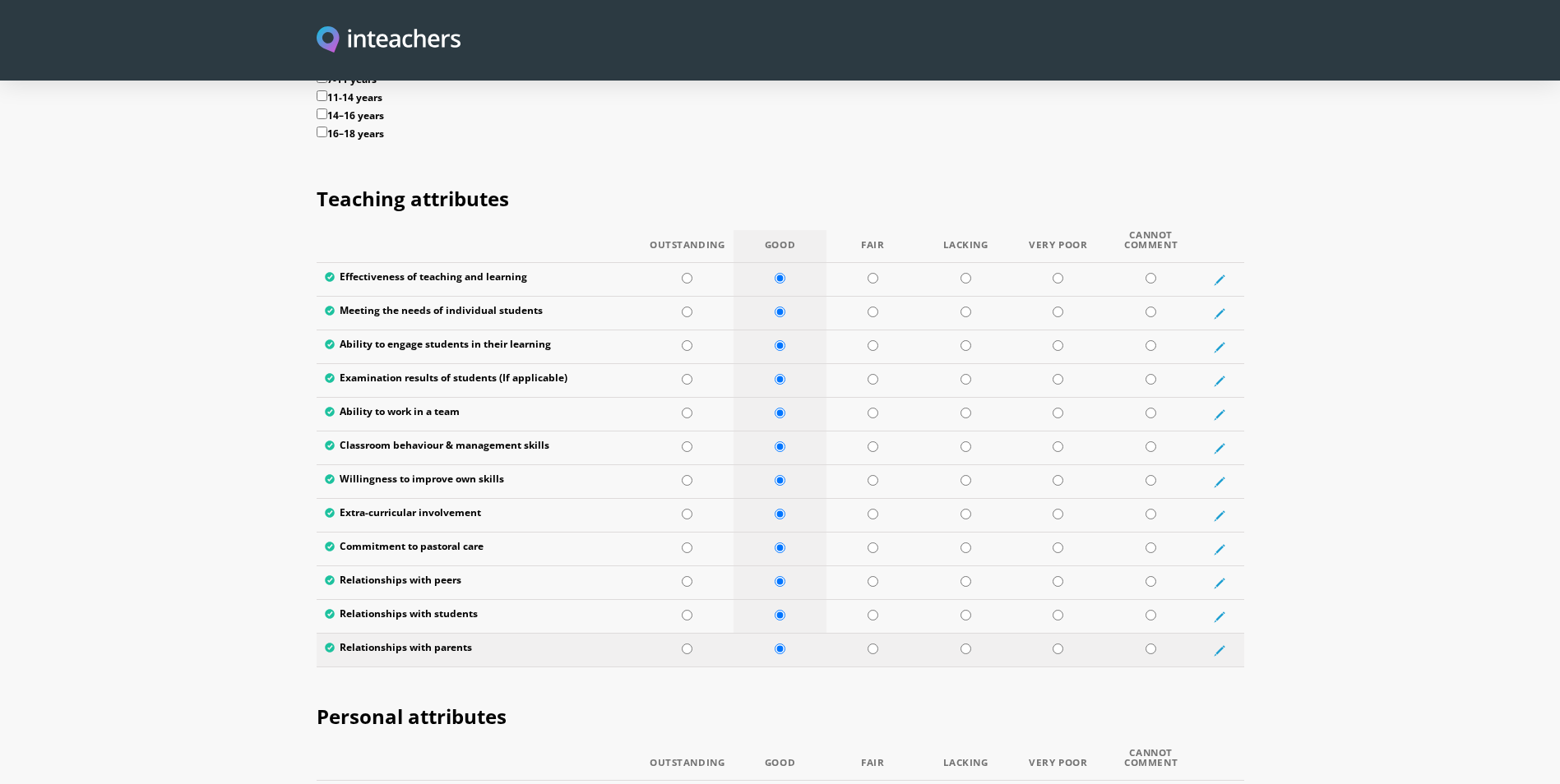
scroll to position [2478, 0]
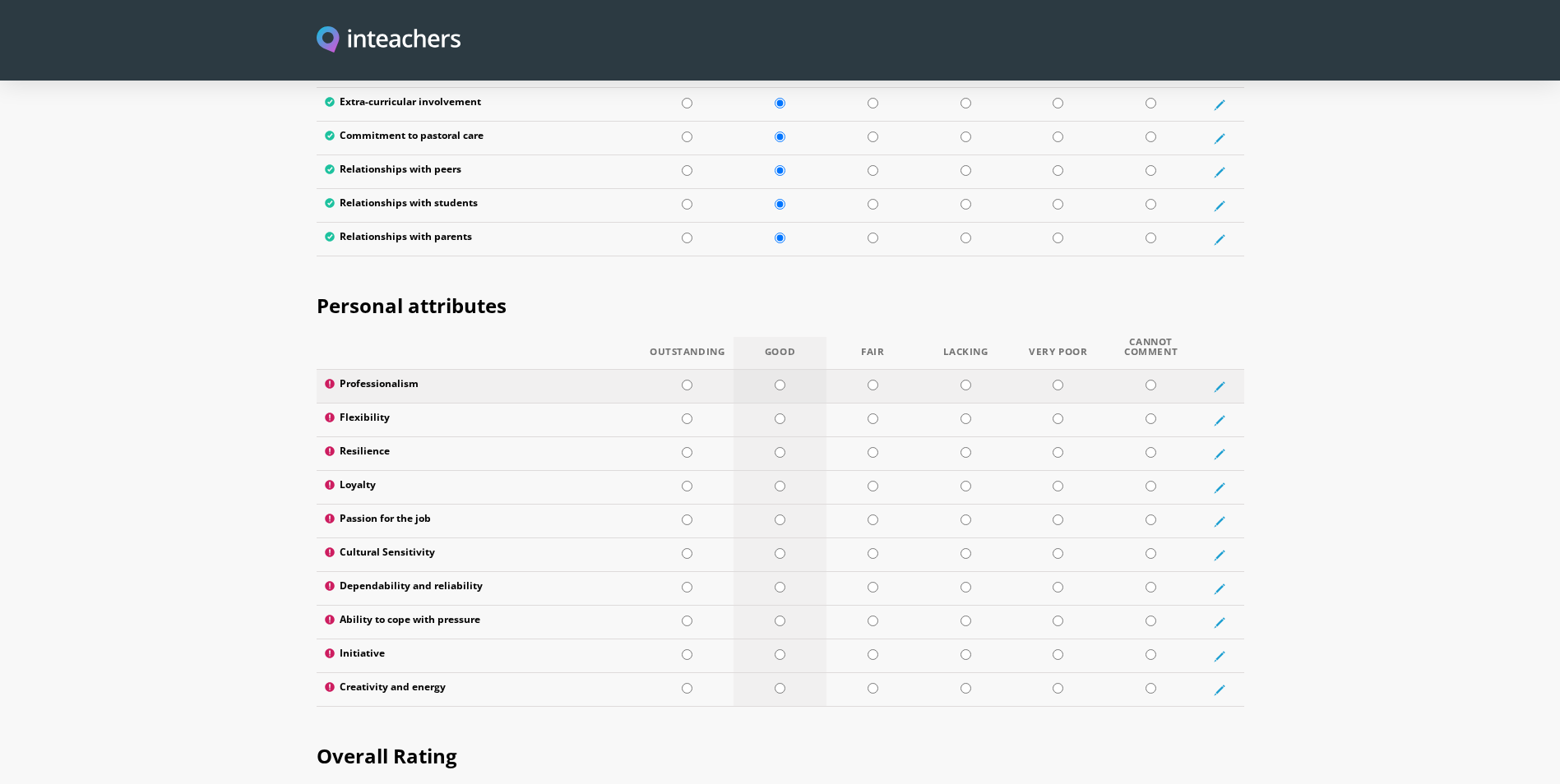
click at [786, 370] on td at bounding box center [780, 387] width 93 height 33
radio input "true"
click at [778, 413] on input "radio" at bounding box center [780, 418] width 11 height 11
radio input "true"
click at [781, 447] on input "radio" at bounding box center [780, 452] width 11 height 11
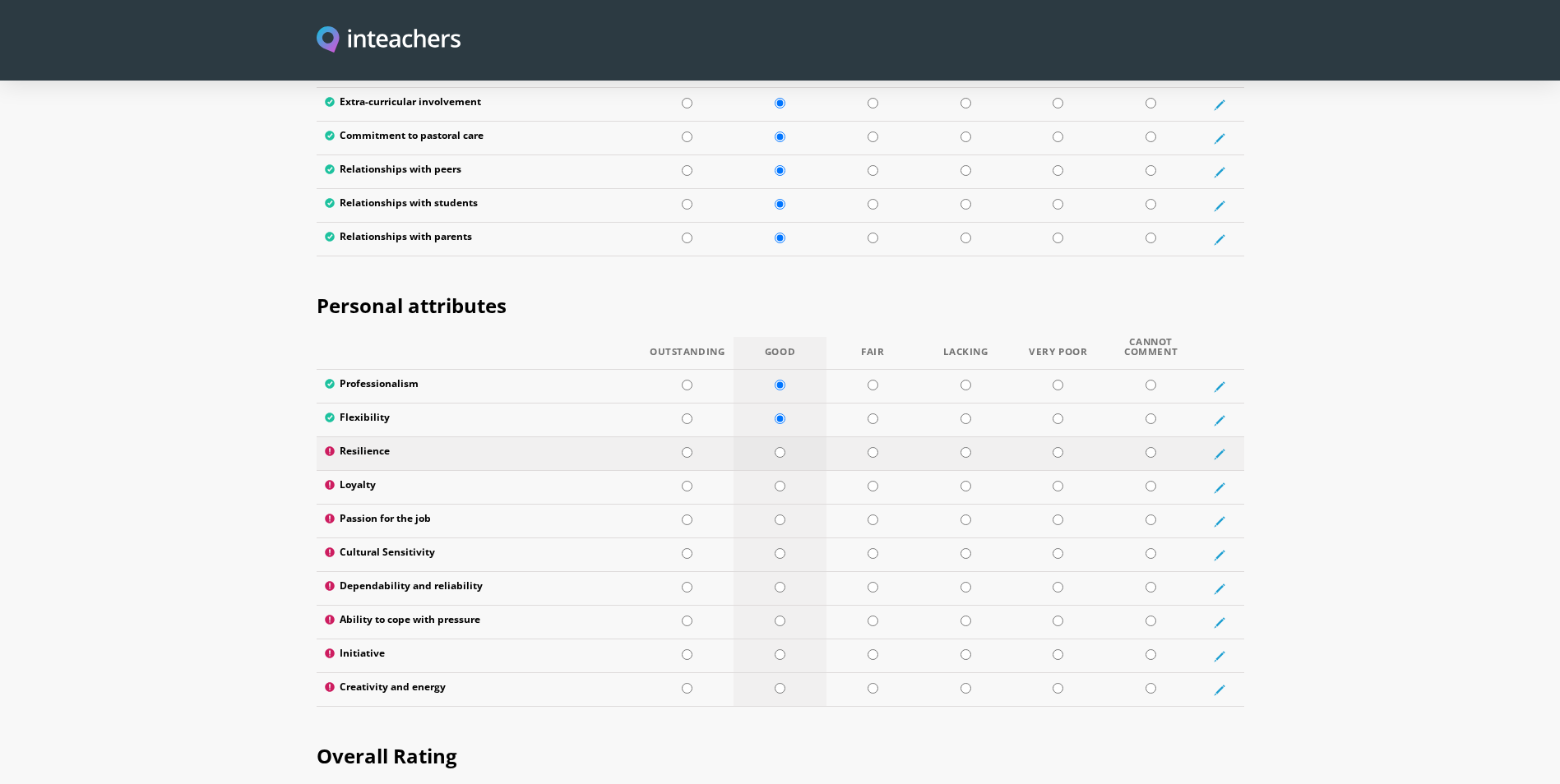
radio input "true"
click at [783, 481] on input "radio" at bounding box center [780, 485] width 11 height 11
radio input "true"
click at [781, 515] on input "radio" at bounding box center [780, 520] width 11 height 11
radio input "true"
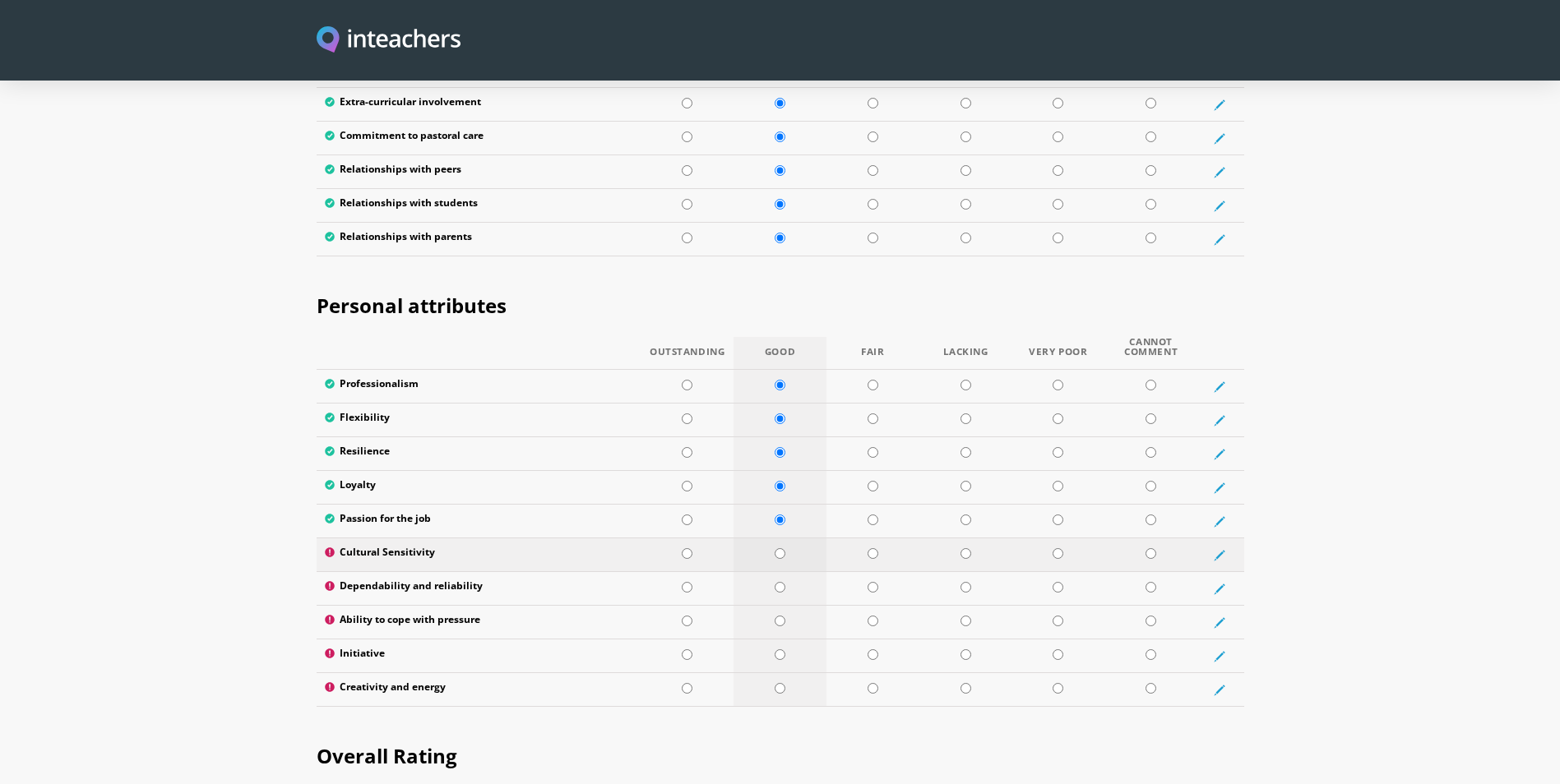
click at [780, 548] on input "radio" at bounding box center [780, 553] width 11 height 11
radio input "true"
click at [695, 505] on td at bounding box center [686, 522] width 93 height 33
radio input "true"
click at [687, 481] on input "radio" at bounding box center [686, 485] width 11 height 11
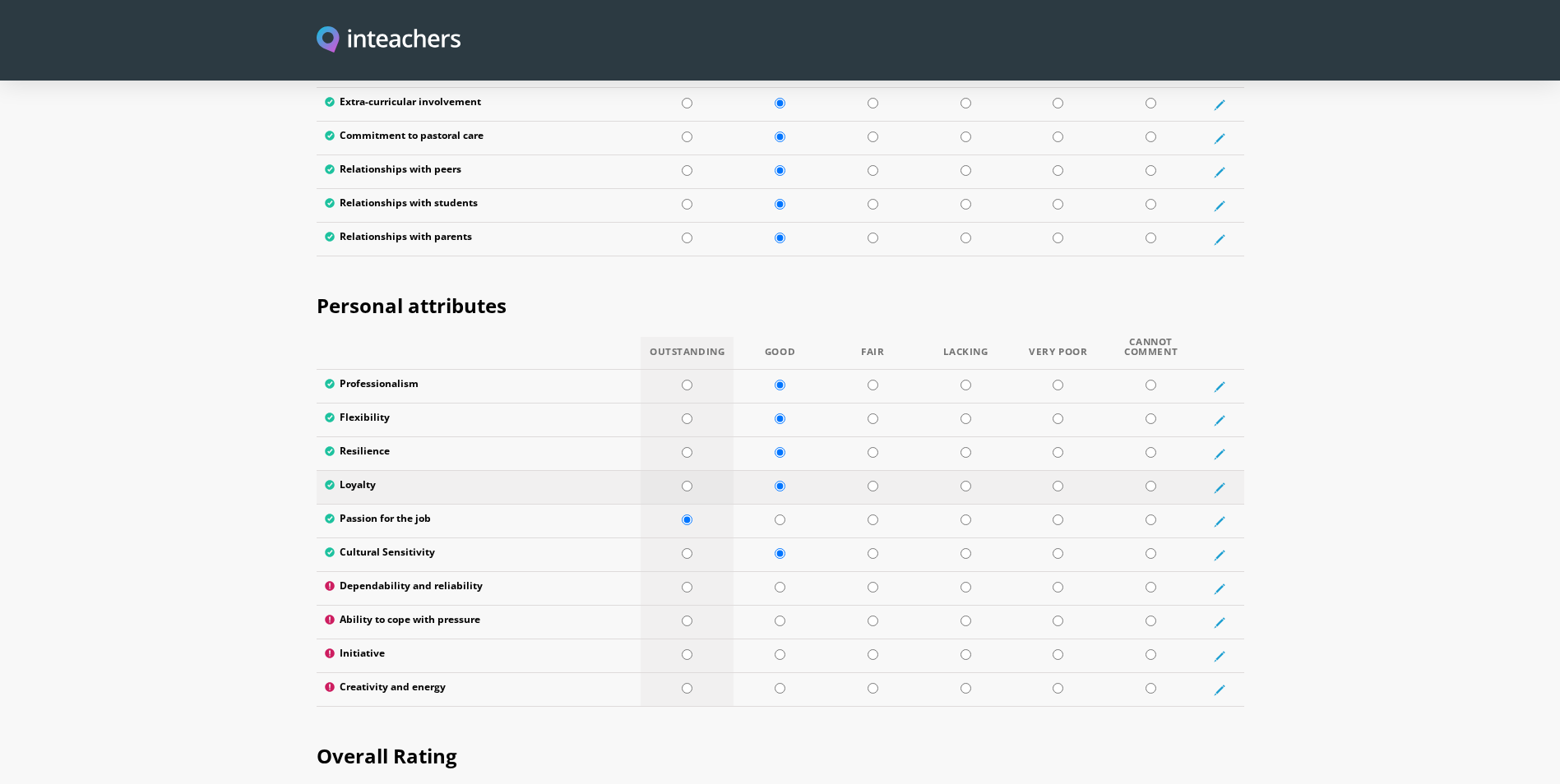
radio input "true"
click at [685, 447] on input "radio" at bounding box center [686, 452] width 11 height 11
radio input "true"
click at [688, 413] on input "radio" at bounding box center [686, 418] width 11 height 11
radio input "true"
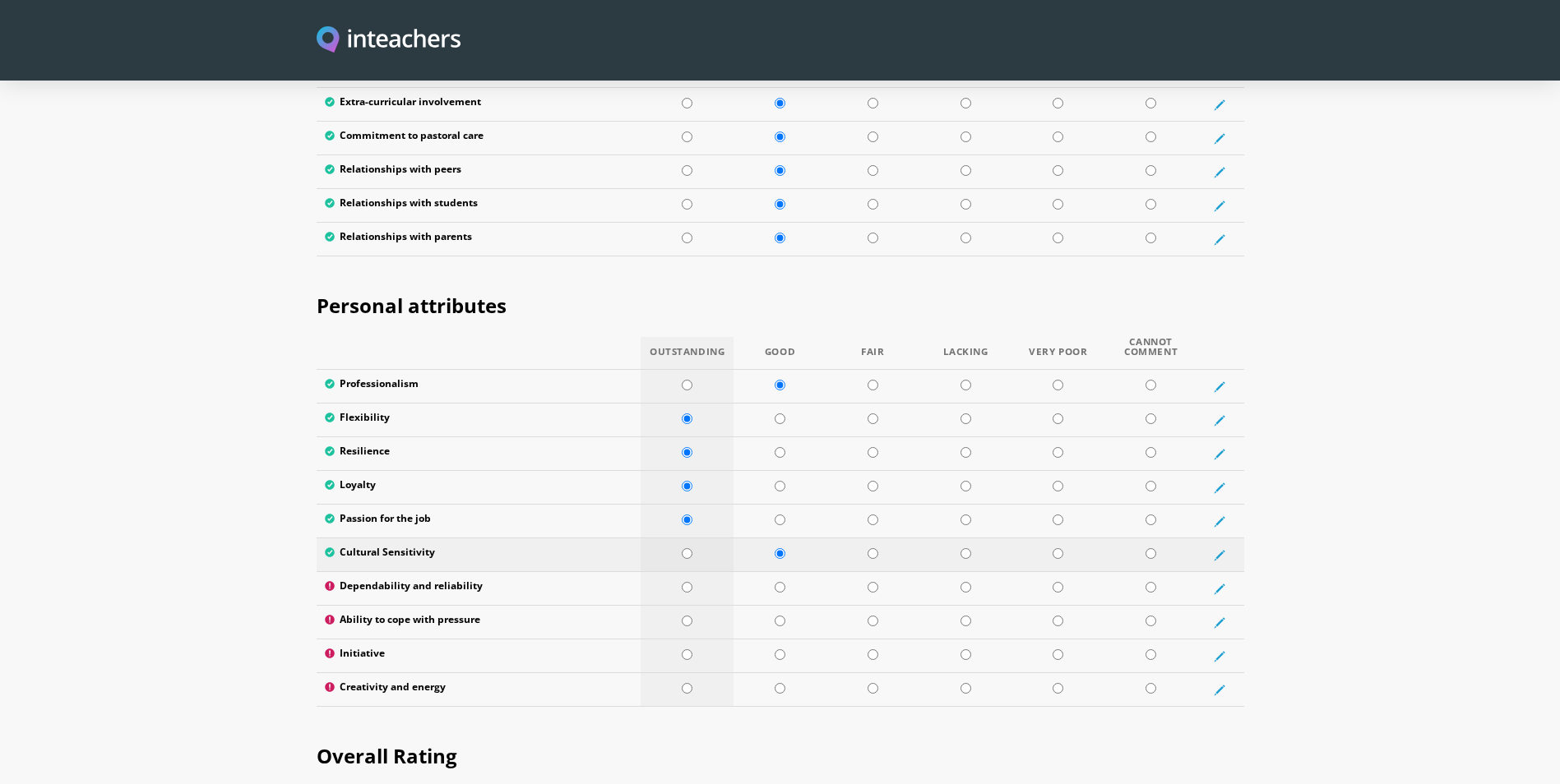
click at [686, 548] on input "radio" at bounding box center [686, 553] width 11 height 11
radio input "true"
click at [780, 581] on input "radio" at bounding box center [780, 586] width 11 height 11
radio input "true"
click at [780, 616] on input "radio" at bounding box center [780, 621] width 11 height 11
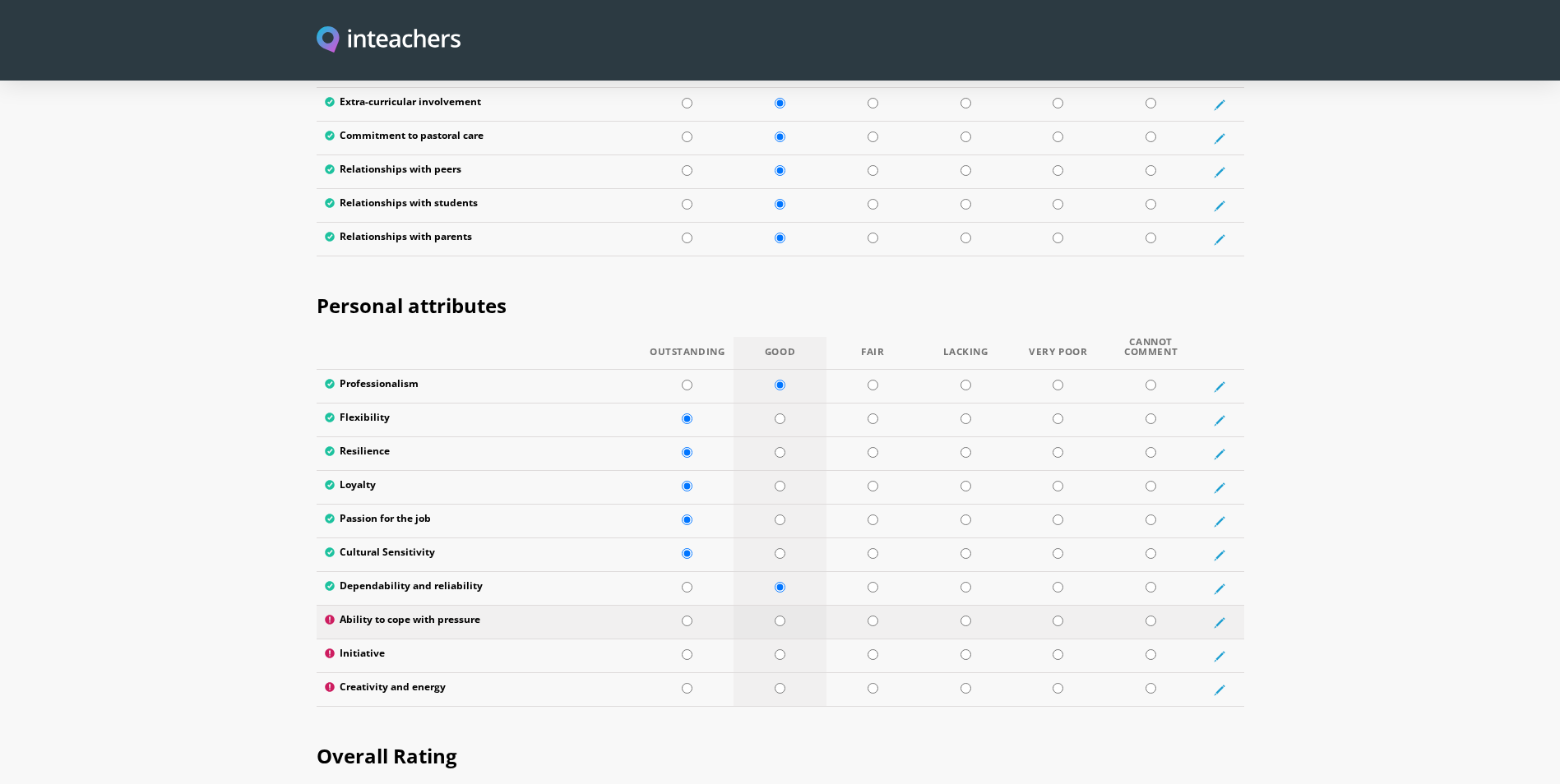
radio input "true"
click at [780, 649] on input "radio" at bounding box center [780, 654] width 11 height 11
radio input "true"
click at [779, 683] on input "radio" at bounding box center [780, 688] width 11 height 11
radio input "true"
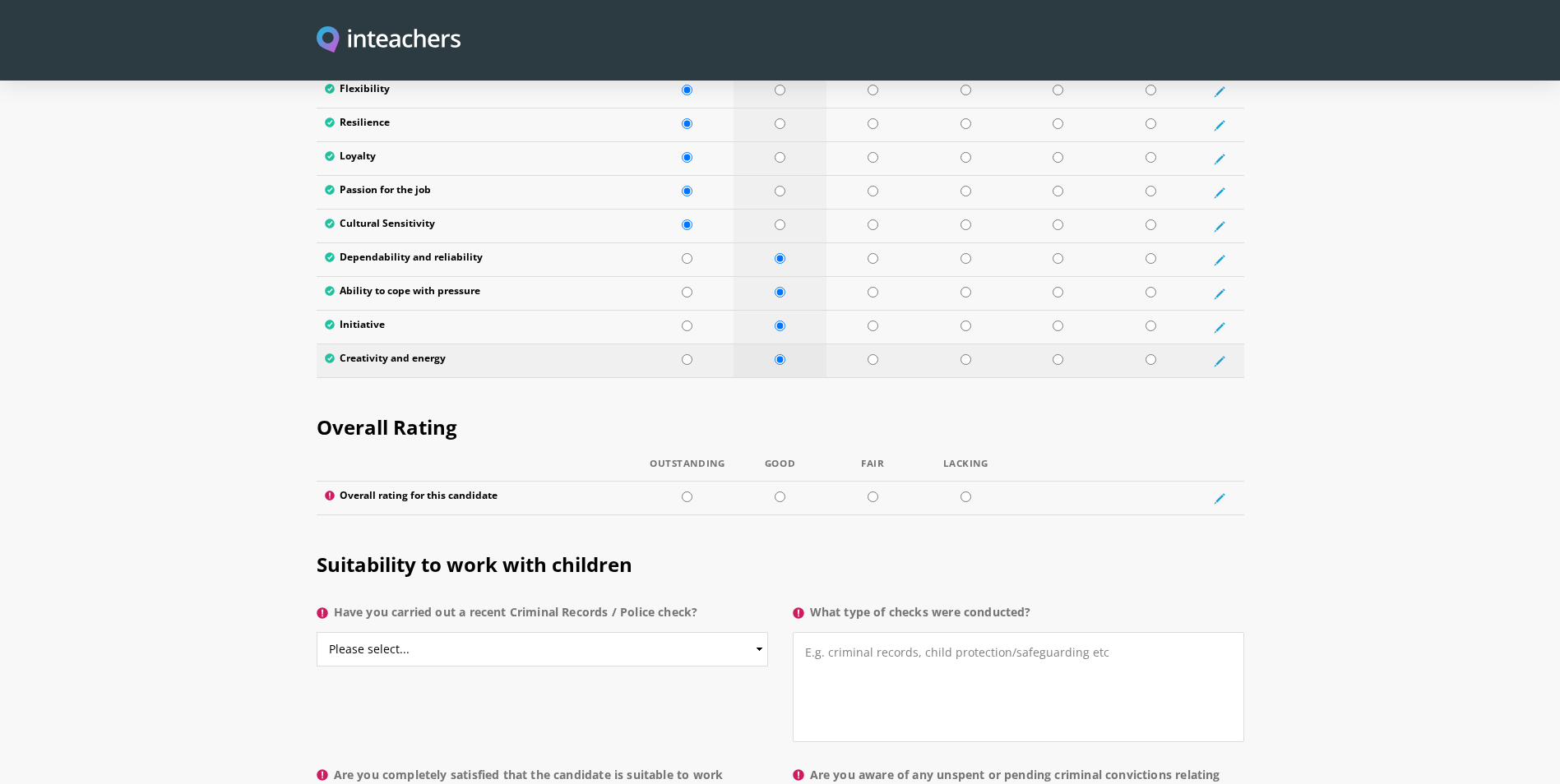
scroll to position [2888, 0]
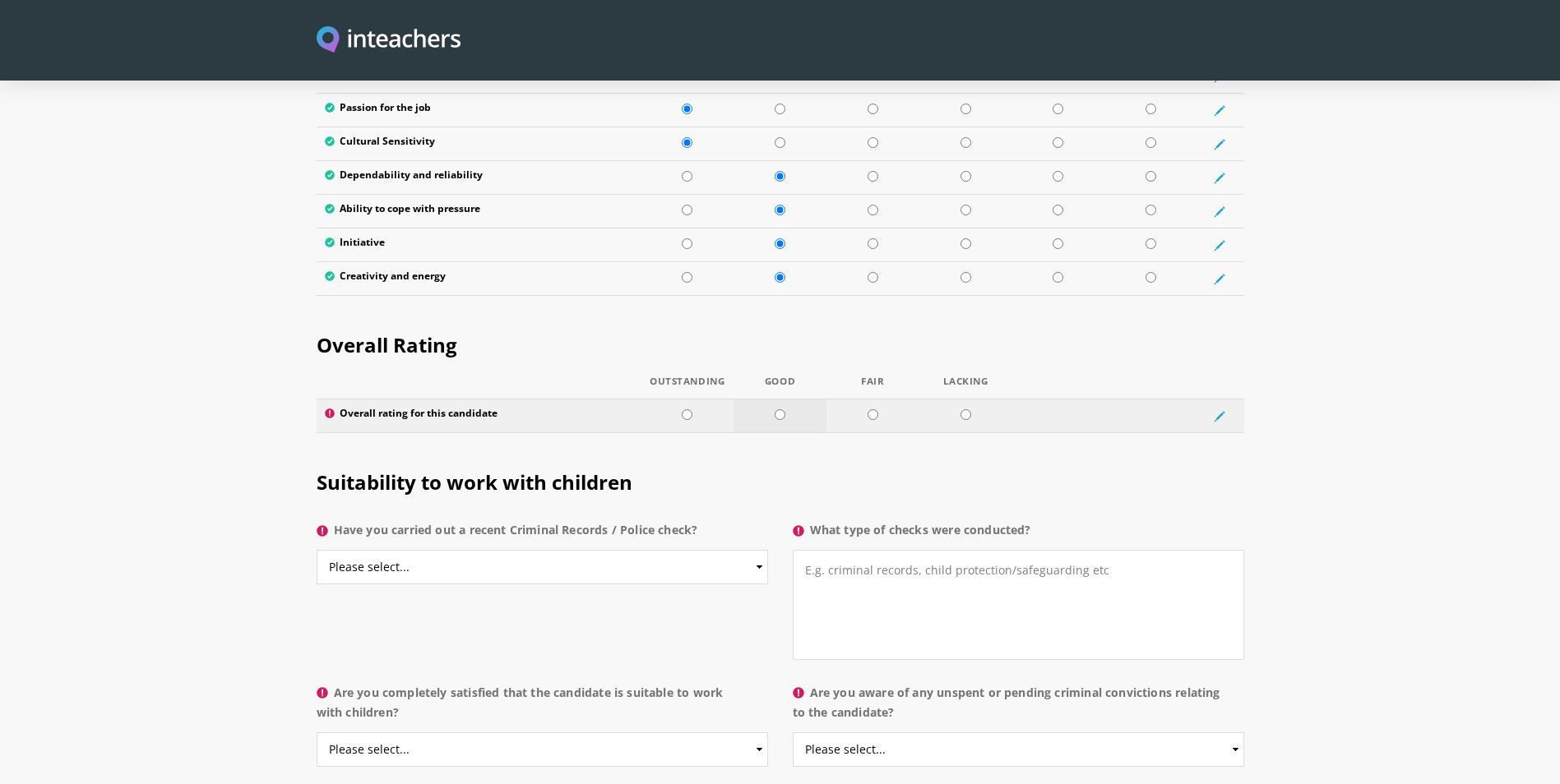
click at [780, 409] on input "radio" at bounding box center [780, 414] width 11 height 11
radio input "true"
click at [753, 550] on select "Please select... Yes No Do not know" at bounding box center [542, 567] width 451 height 34
select select "Yes"
click at [316, 550] on select "Please select... Yes No Do not know" at bounding box center [542, 567] width 451 height 34
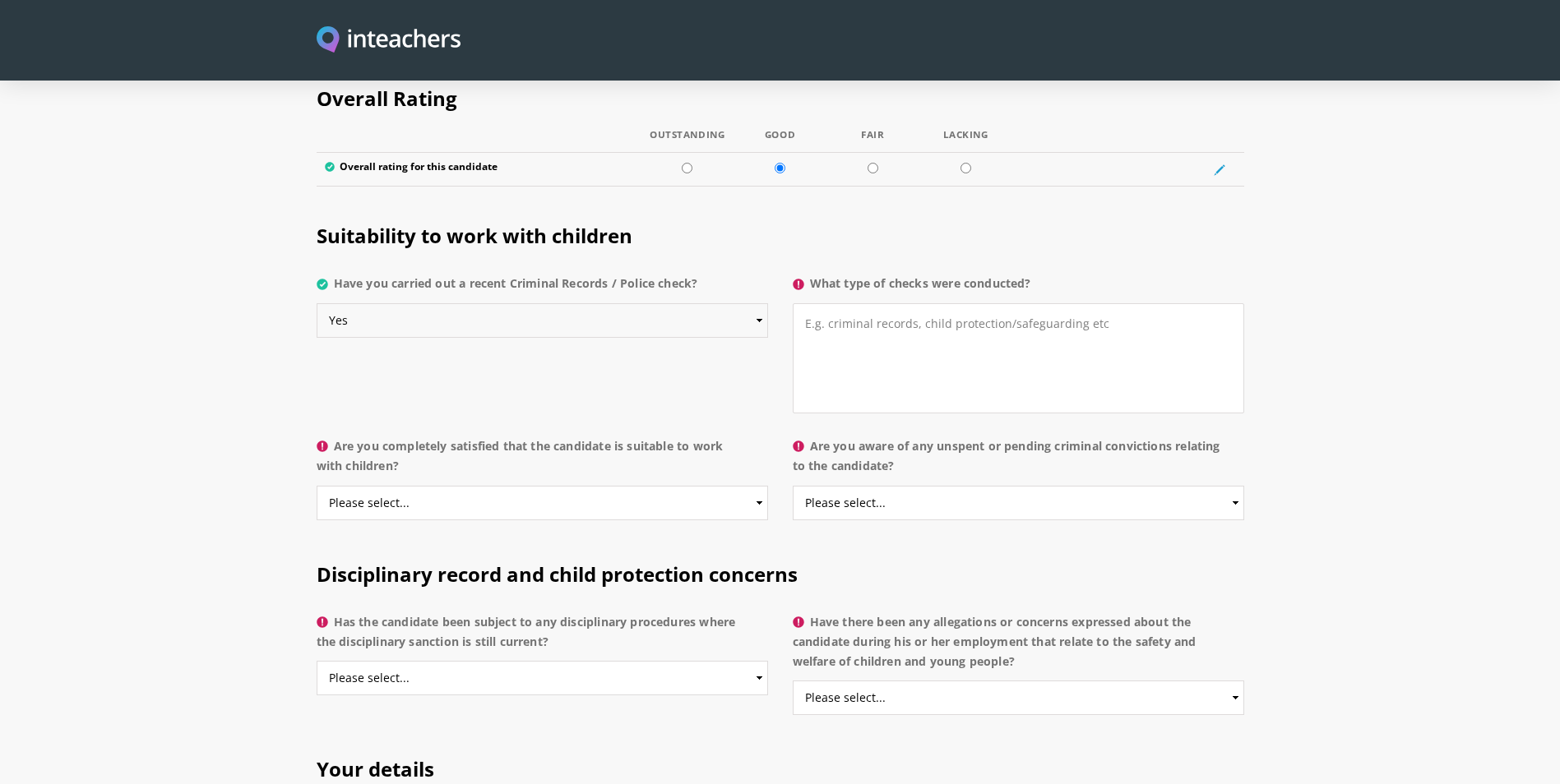
scroll to position [2806, 0]
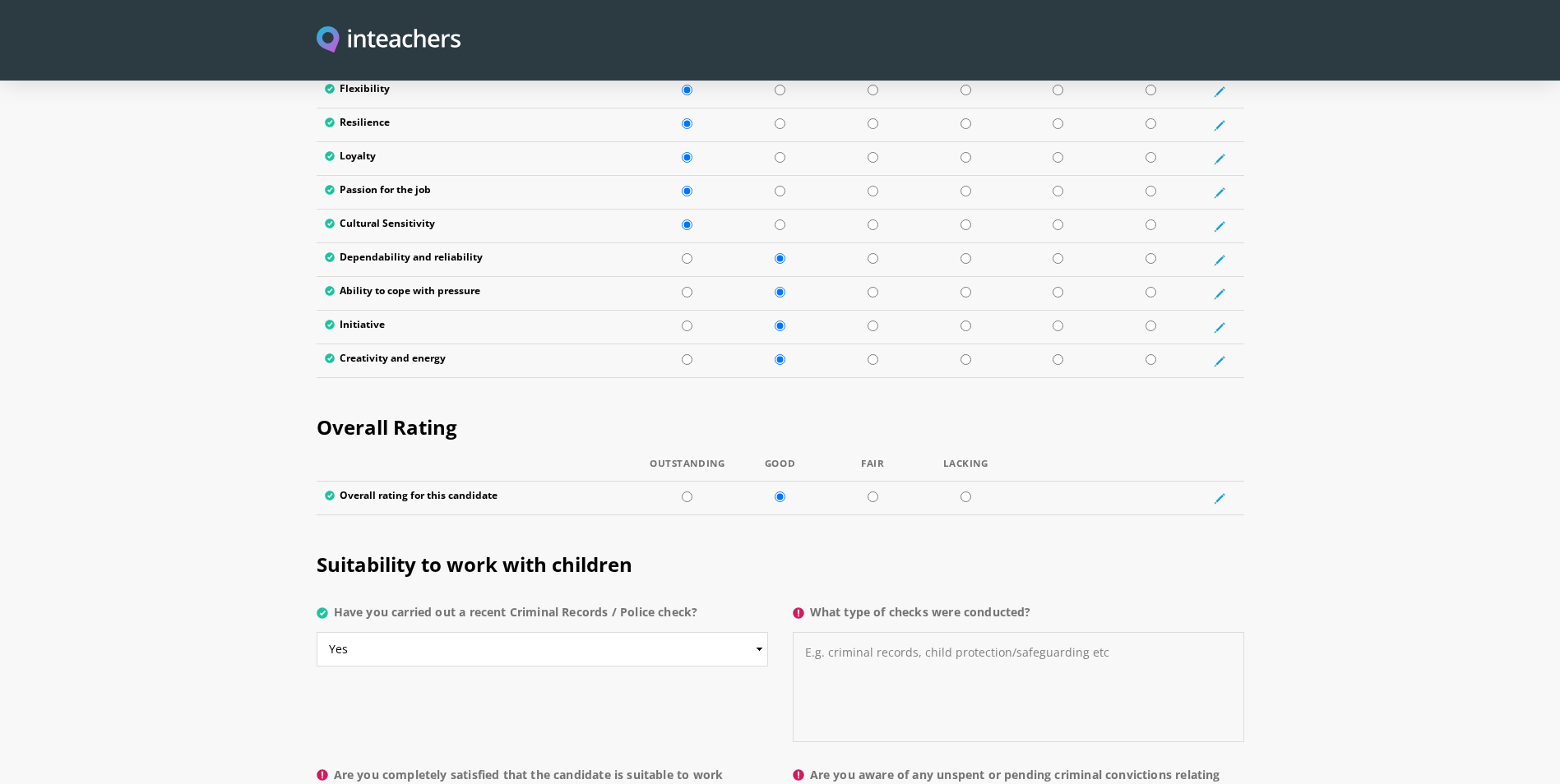
click at [843, 632] on textarea "What type of checks were conducted?" at bounding box center [1017, 687] width 451 height 111
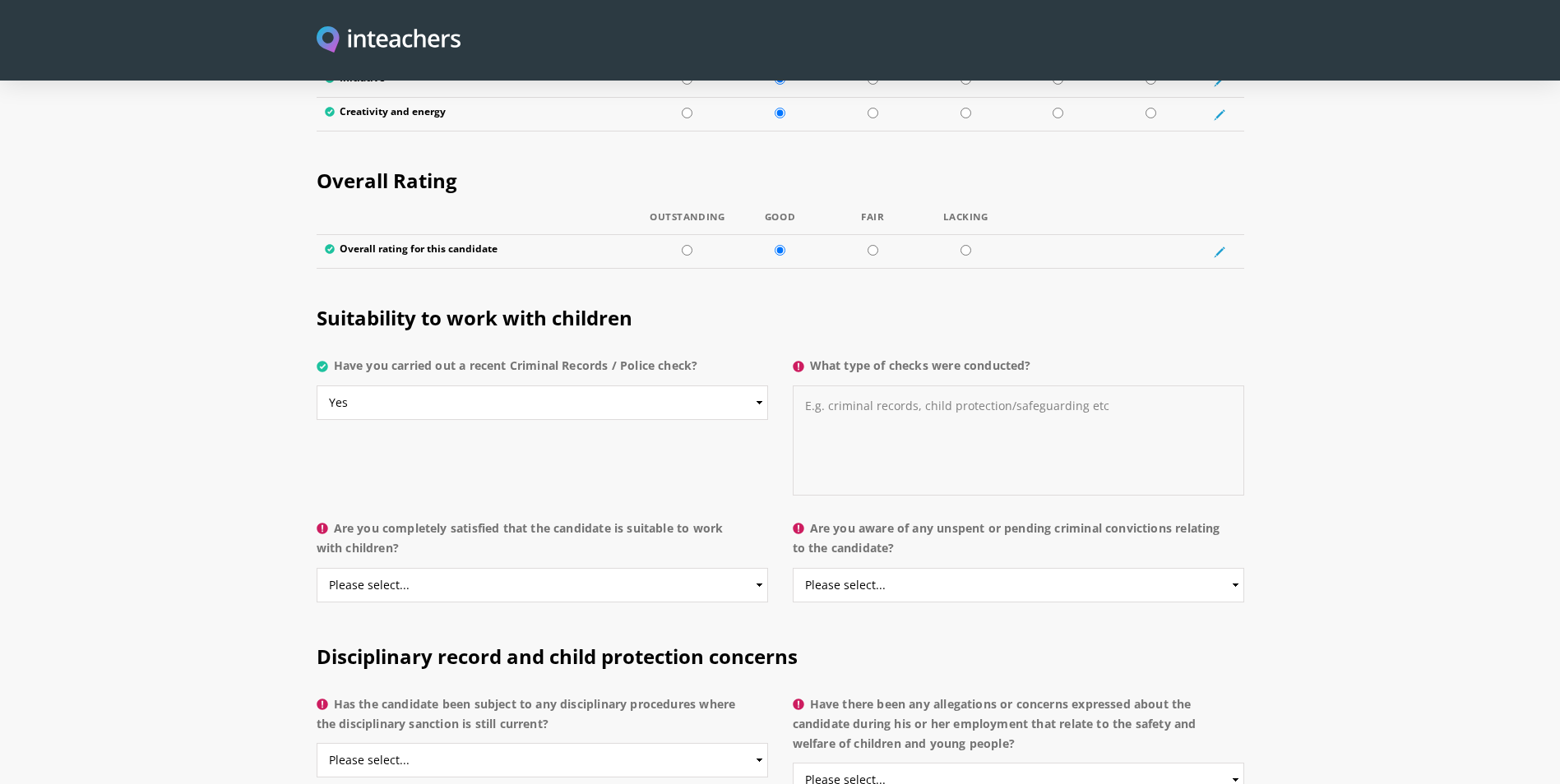
scroll to position [3135, 0]
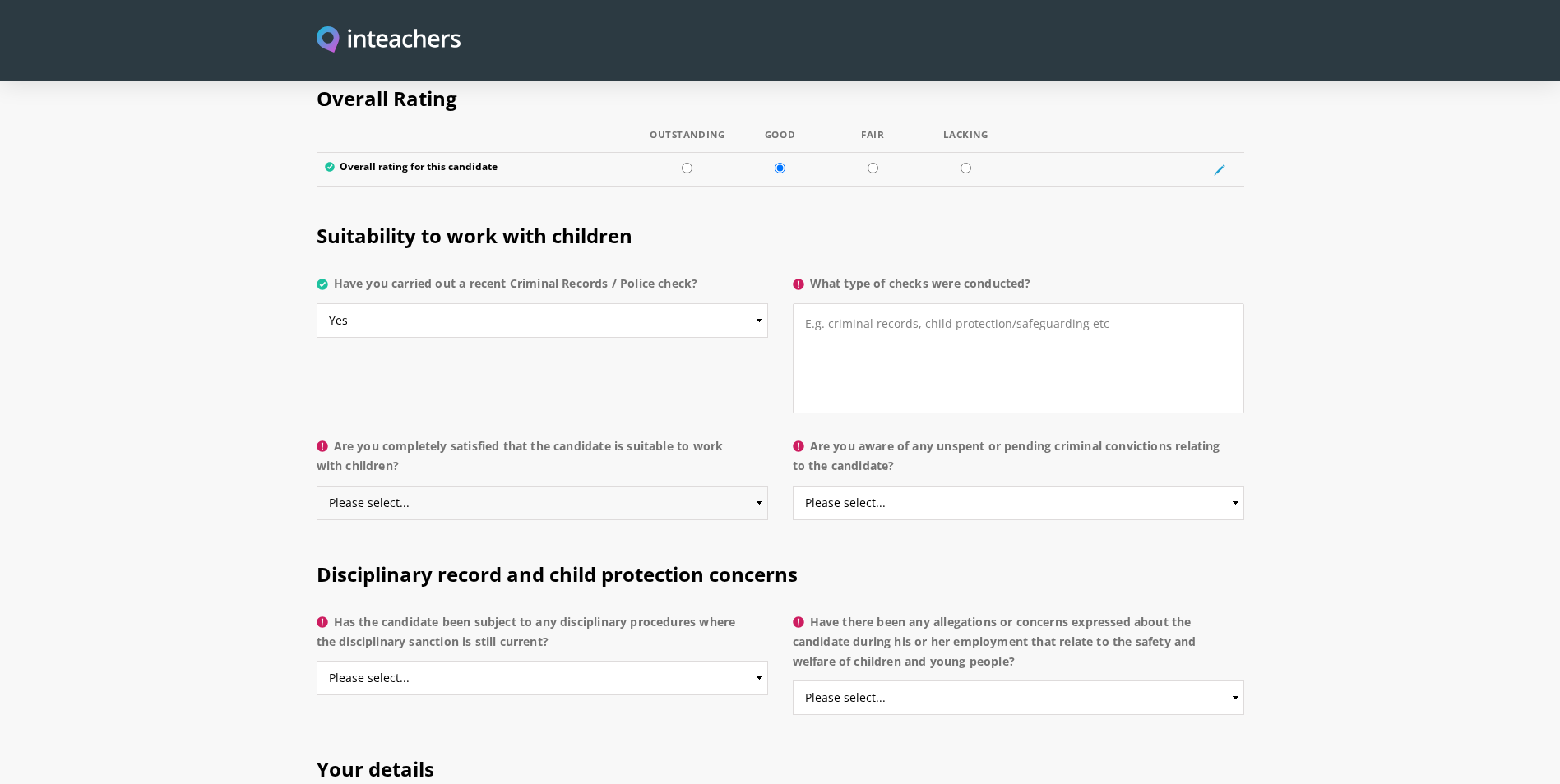
click at [755, 485] on select "Please select... Yes No Do not know" at bounding box center [542, 502] width 451 height 34
select select "Yes"
click at [316, 485] on select "Please select... Yes No Do not know" at bounding box center [542, 502] width 451 height 34
click at [1236, 485] on select "Please select... Yes No Do not know" at bounding box center [1017, 502] width 451 height 34
select select "No"
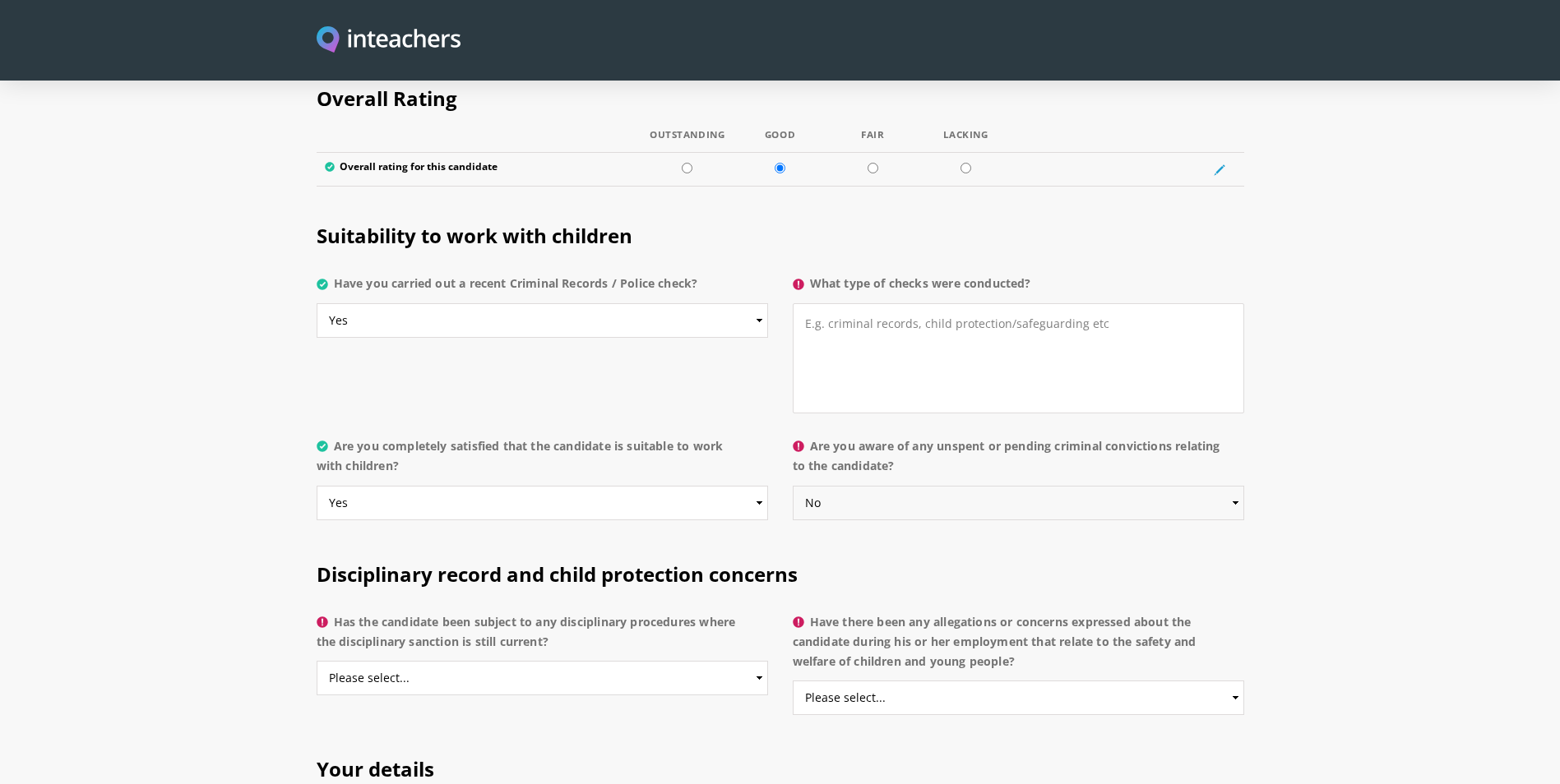
click at [792, 485] on select "Please select... Yes No Do not know" at bounding box center [1017, 502] width 451 height 34
click at [876, 303] on textarea "What type of checks were conducted?" at bounding box center [1017, 358] width 451 height 111
type textarea "C"
type textarea "DBS"
click at [732, 661] on select "Please select... Yes No Do not know" at bounding box center [542, 677] width 451 height 34
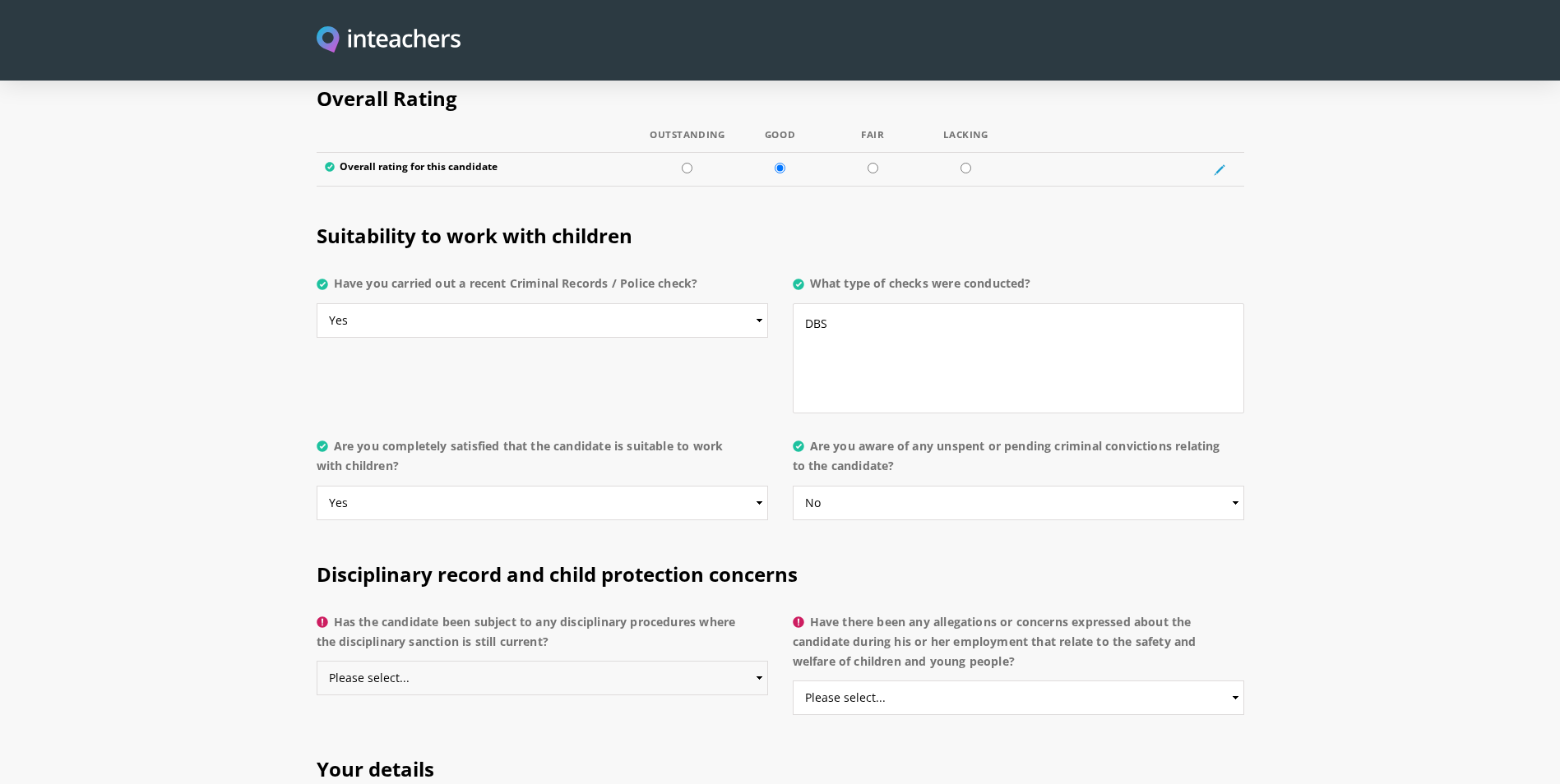
select select "No"
click at [316, 661] on select "Please select... Yes No Do not know" at bounding box center [542, 677] width 451 height 34
click at [1230, 680] on select "Please select... Yes No Do not know" at bounding box center [1017, 697] width 451 height 34
select select "No"
click at [792, 680] on select "Please select... Yes No Do not know" at bounding box center [1017, 697] width 451 height 34
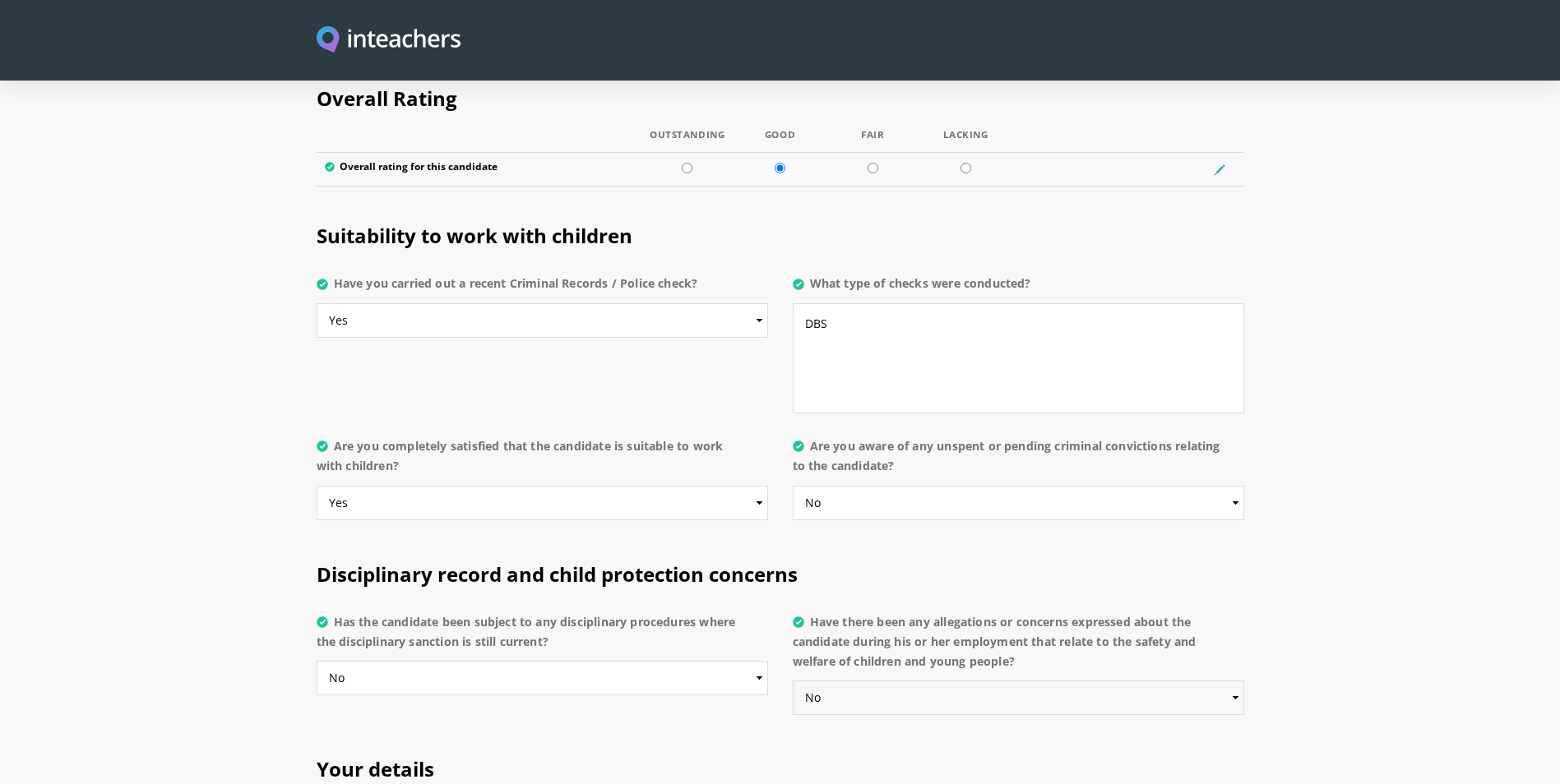
scroll to position [3628, 0]
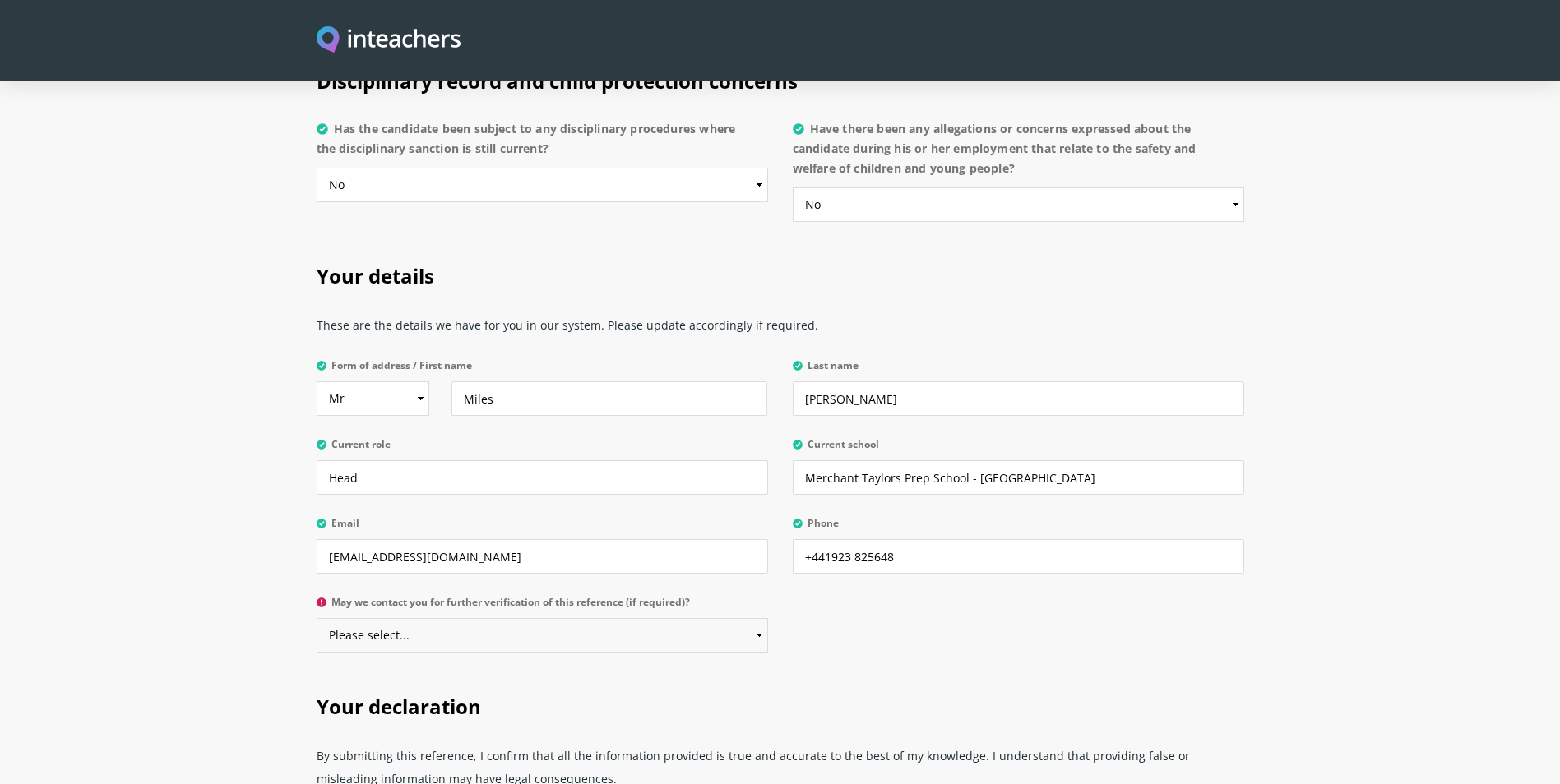
click at [674, 618] on select "Please select... Yes No" at bounding box center [542, 634] width 451 height 34
select select "Yes"
click at [316, 618] on select "Please select... Yes No" at bounding box center [542, 634] width 451 height 34
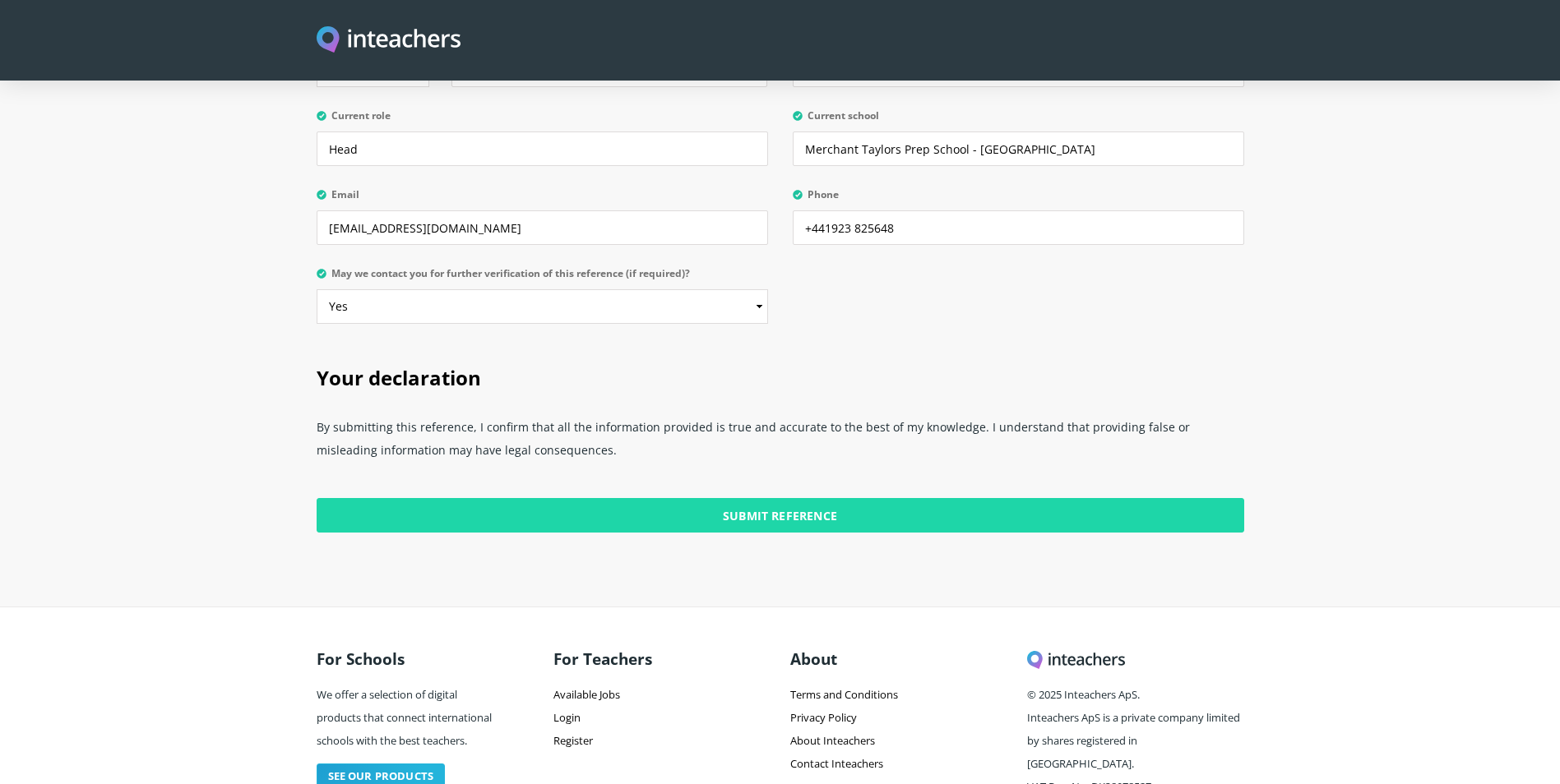
click at [828, 498] on input "Submit Reference" at bounding box center [780, 515] width 927 height 34
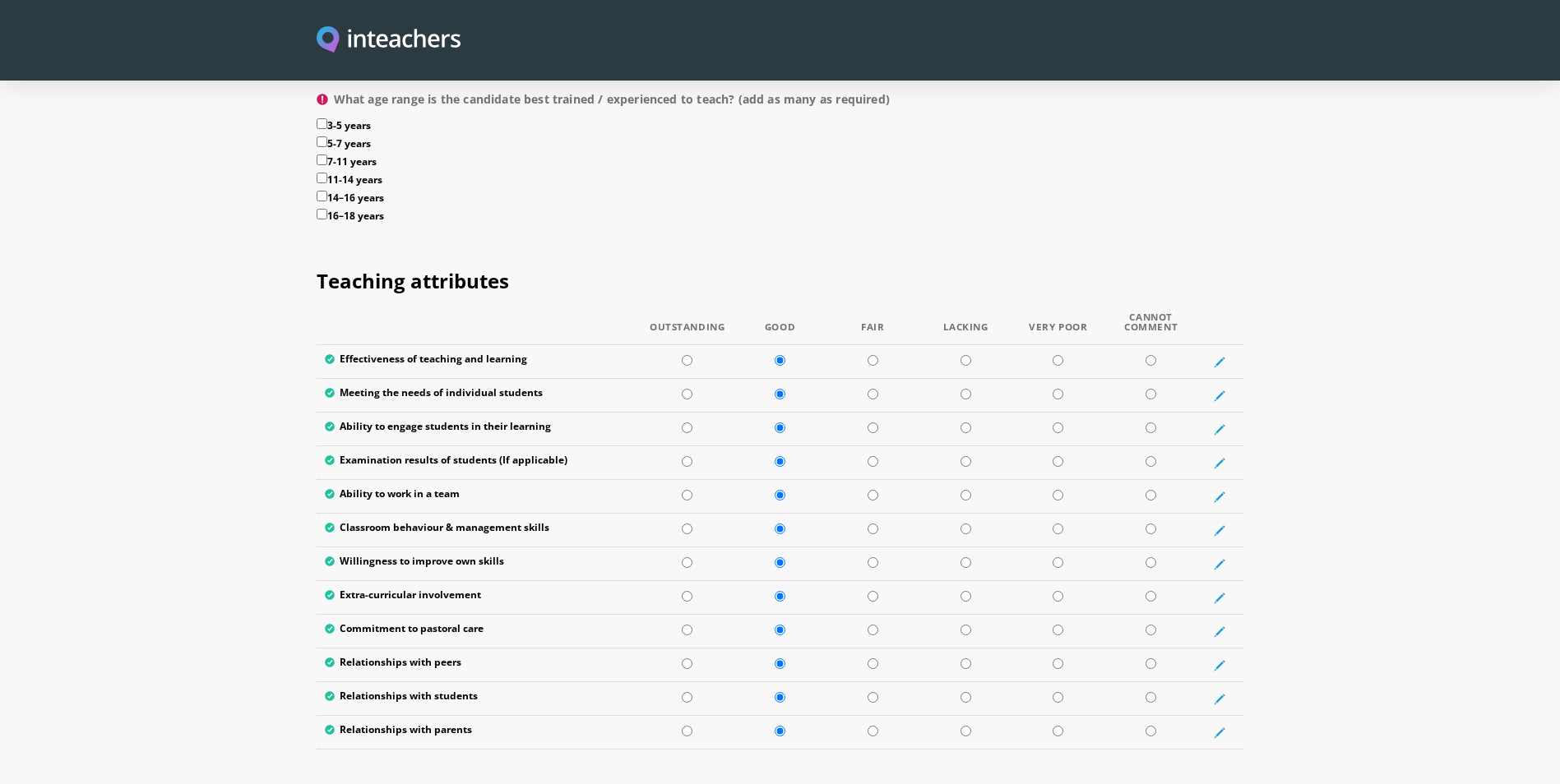
scroll to position [1574, 0]
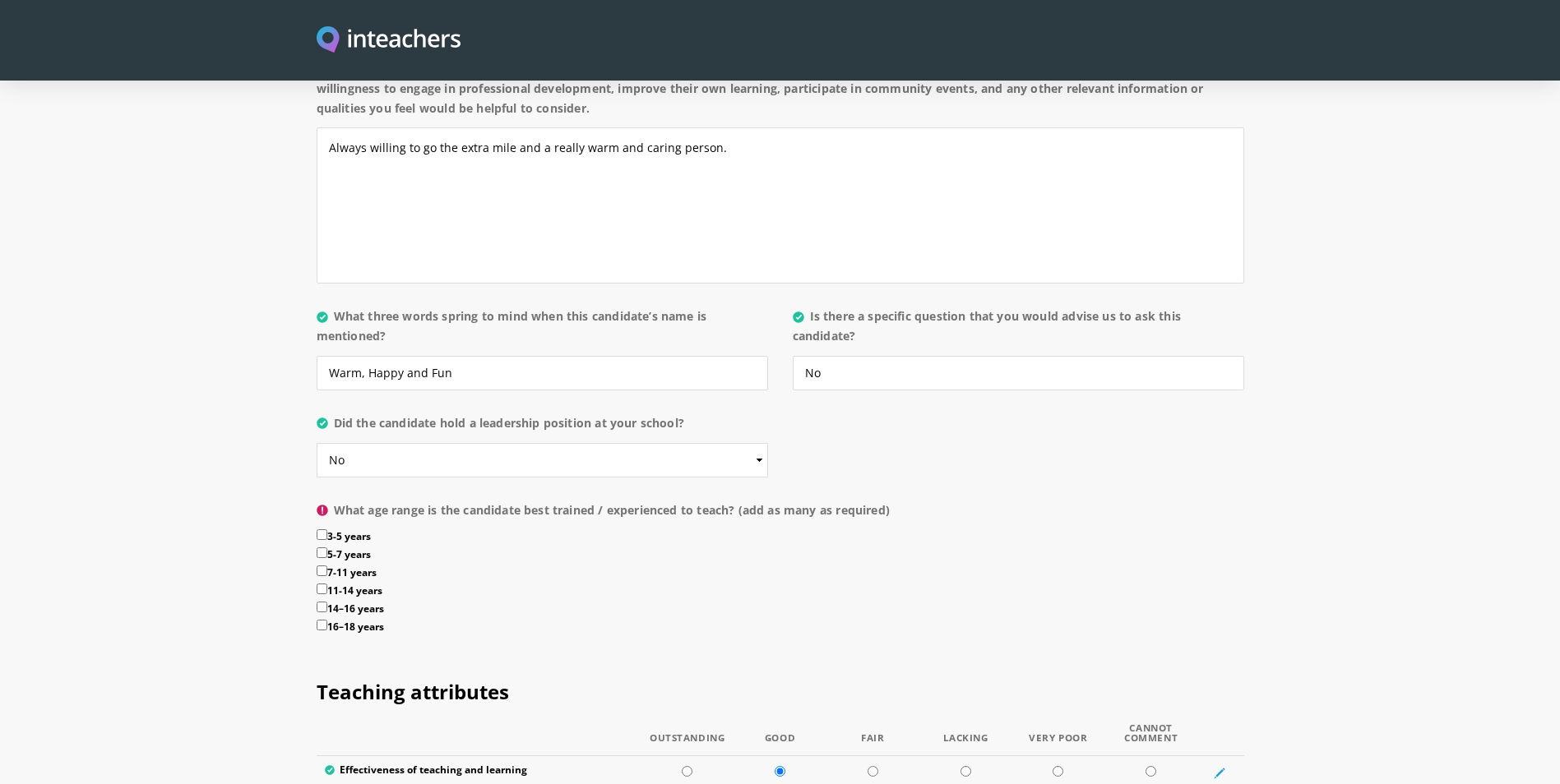
click at [324, 530] on input "3-5 years" at bounding box center [321, 534] width 11 height 11
checkbox input "true"
click at [323, 547] on input "5-7 years" at bounding box center [321, 552] width 11 height 11
checkbox input "true"
click at [321, 566] on input "7-11 years" at bounding box center [321, 571] width 11 height 11
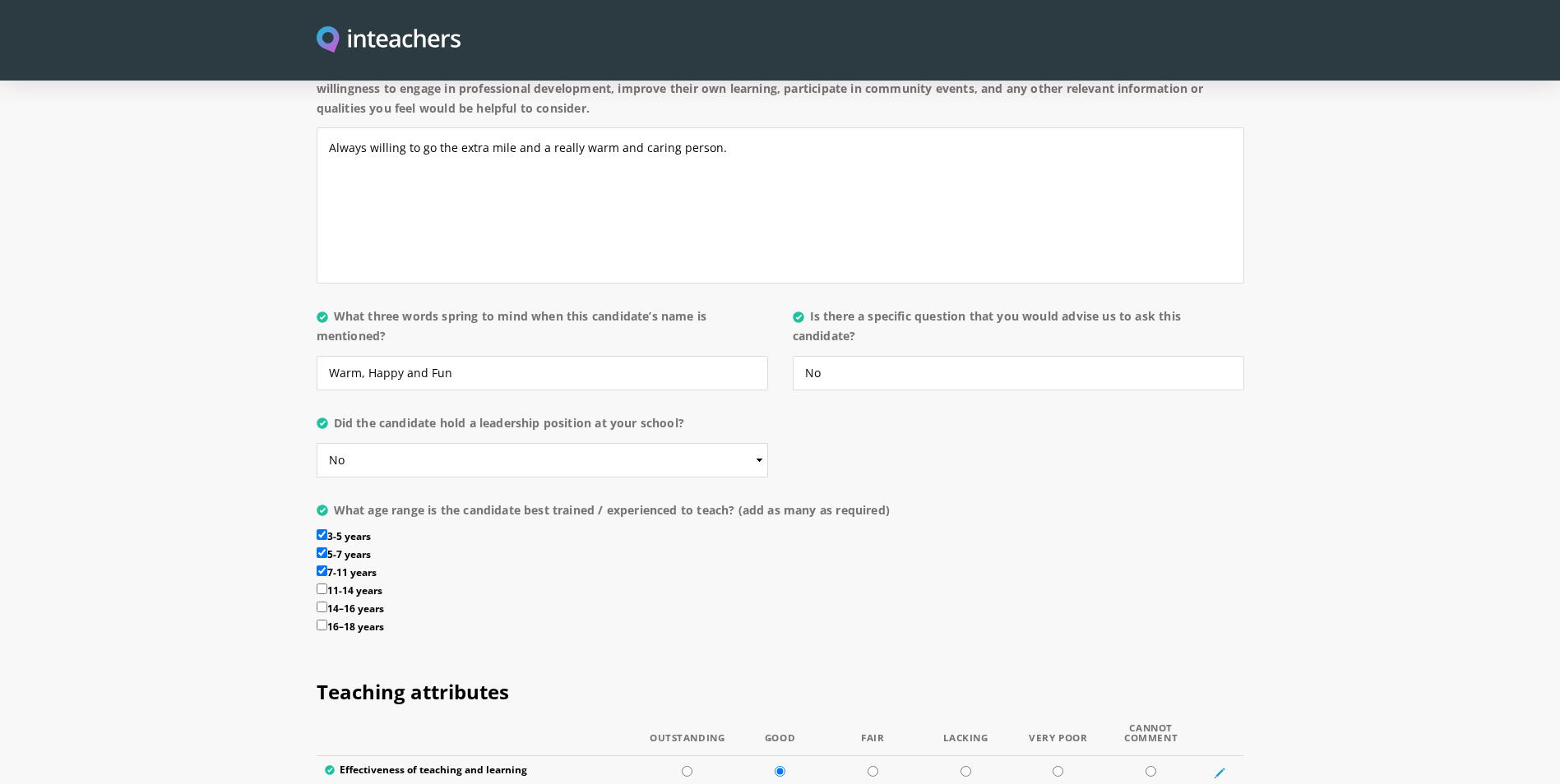
drag, startPoint x: 320, startPoint y: 526, endPoint x: 355, endPoint y: 525, distance: 35.0
click at [320, 566] on input "7-11 years" at bounding box center [321, 571] width 11 height 11
checkbox input "false"
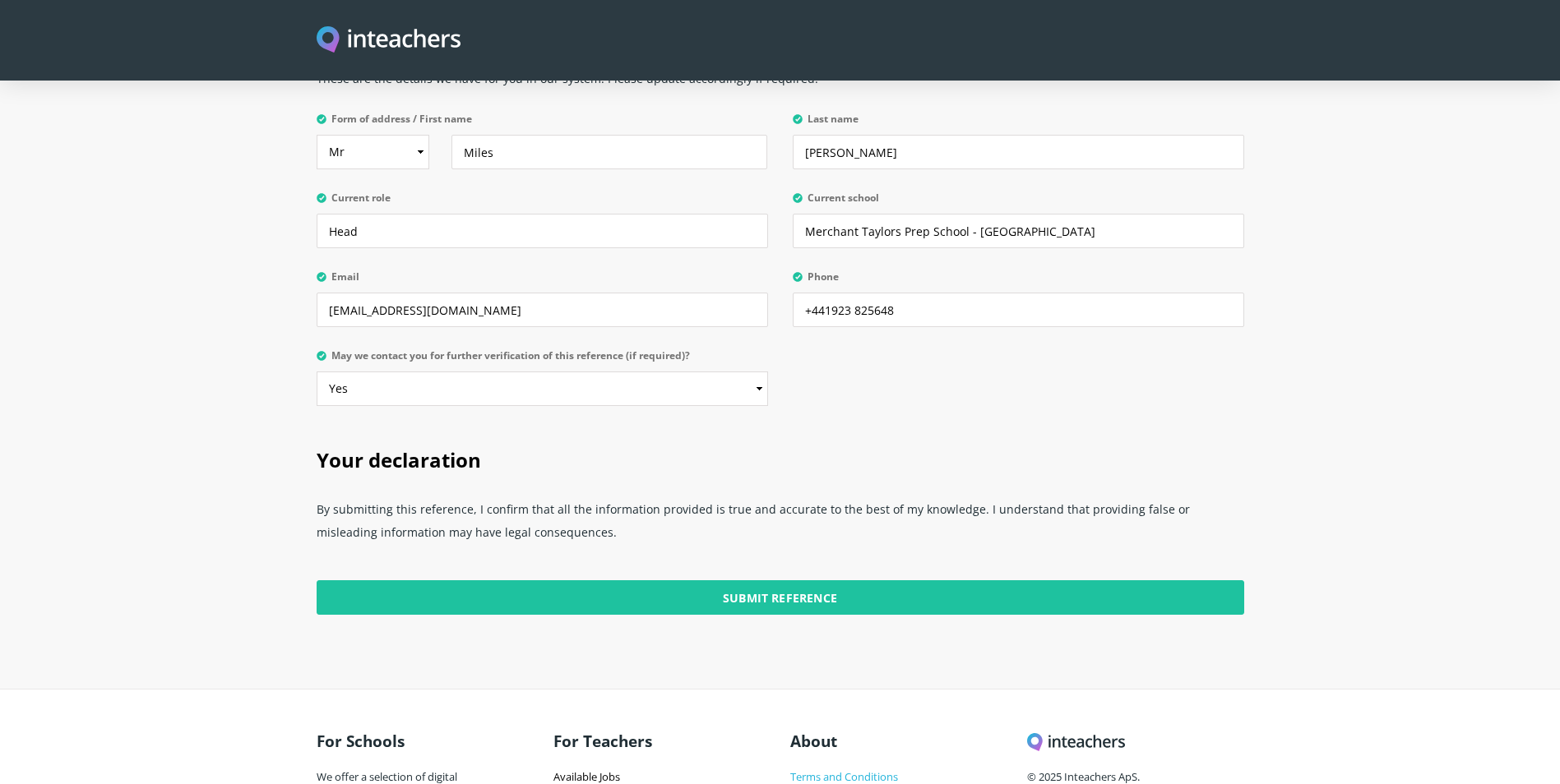
scroll to position [3957, 0]
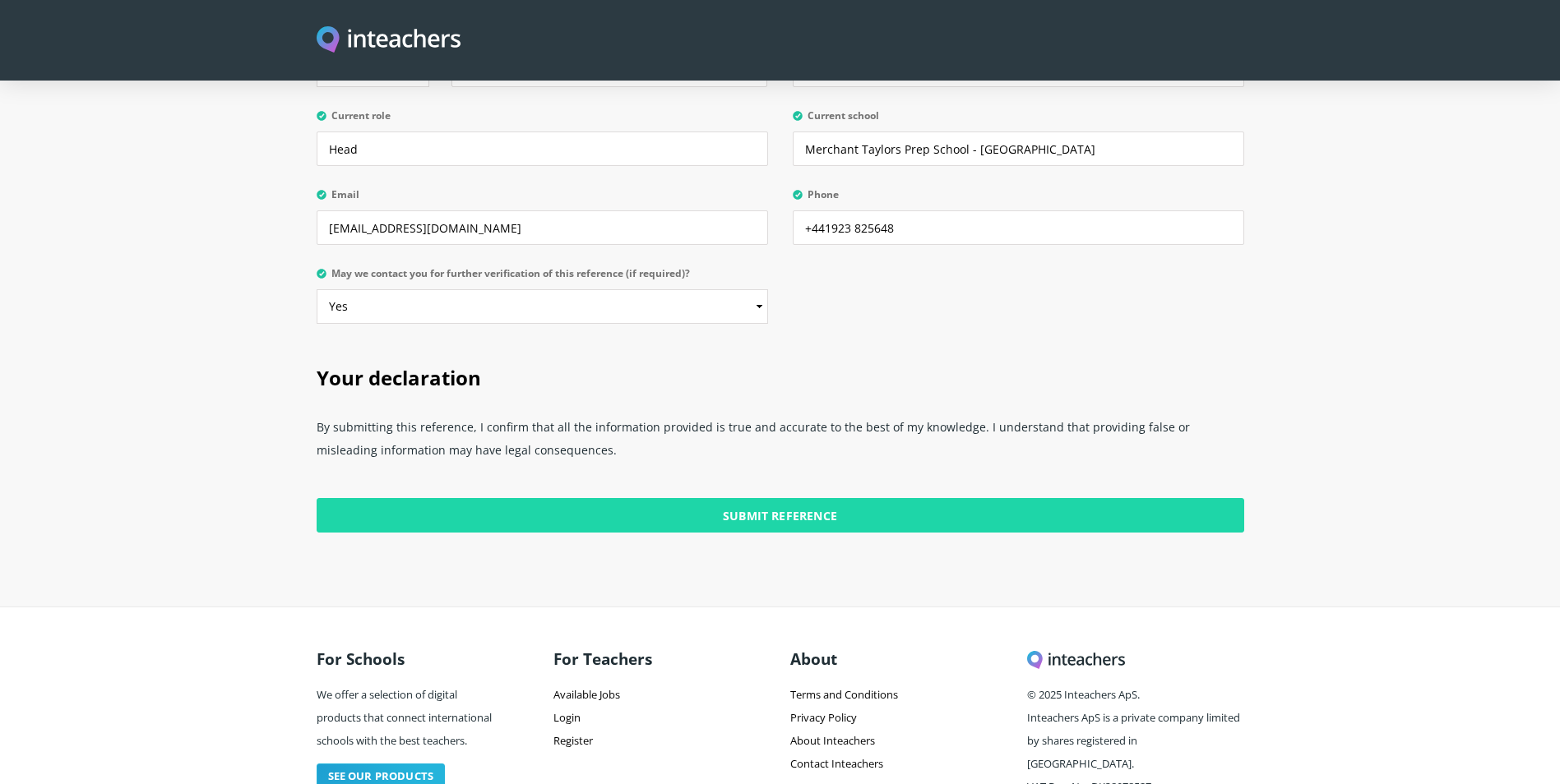
click at [794, 498] on input "Submit Reference" at bounding box center [780, 515] width 927 height 34
